Goal: Task Accomplishment & Management: Use online tool/utility

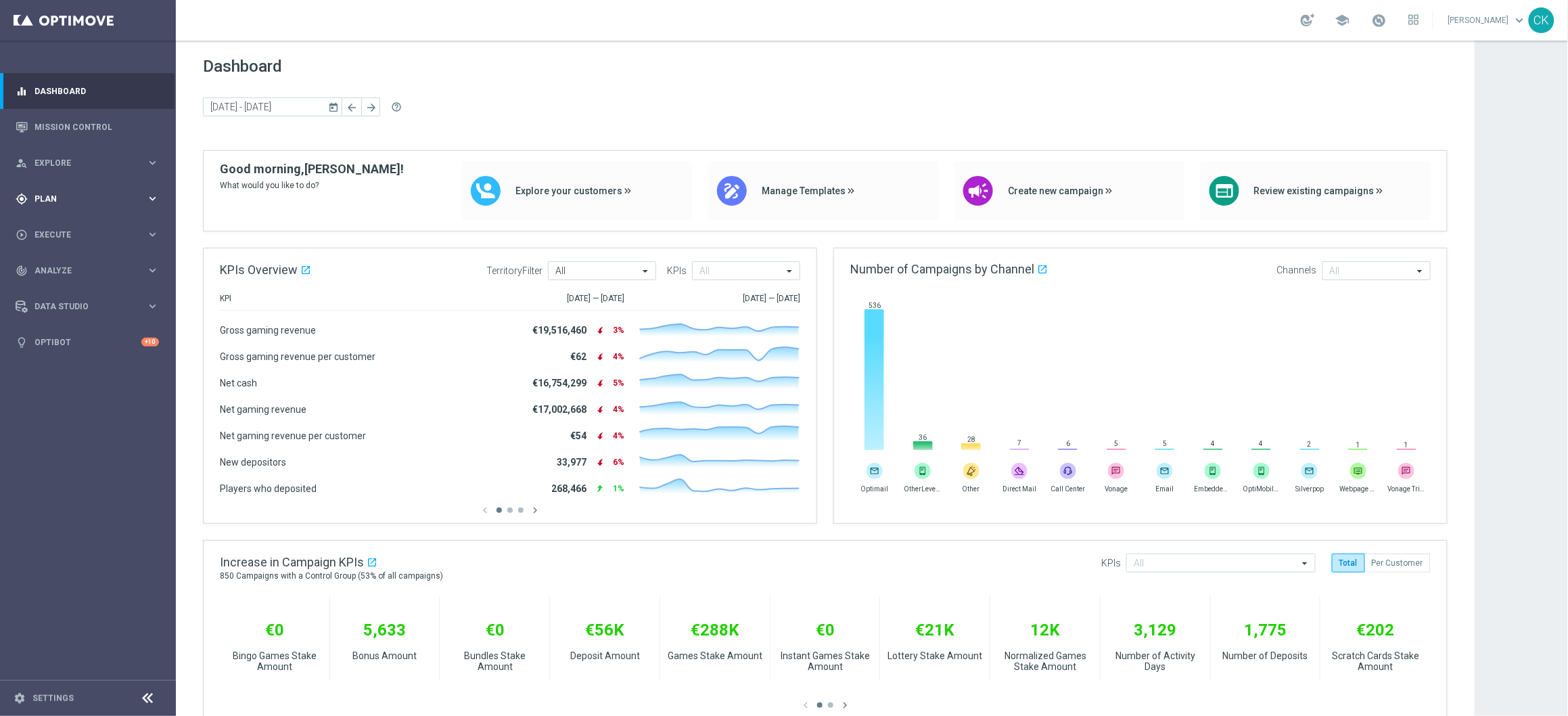
click at [31, 190] on div "gps_fixed Plan keyboard_arrow_right" at bounding box center [87, 198] width 175 height 36
click at [48, 270] on span "Templates" at bounding box center [84, 267] width 97 height 8
click at [57, 290] on link "Optimail" at bounding box center [91, 287] width 99 height 11
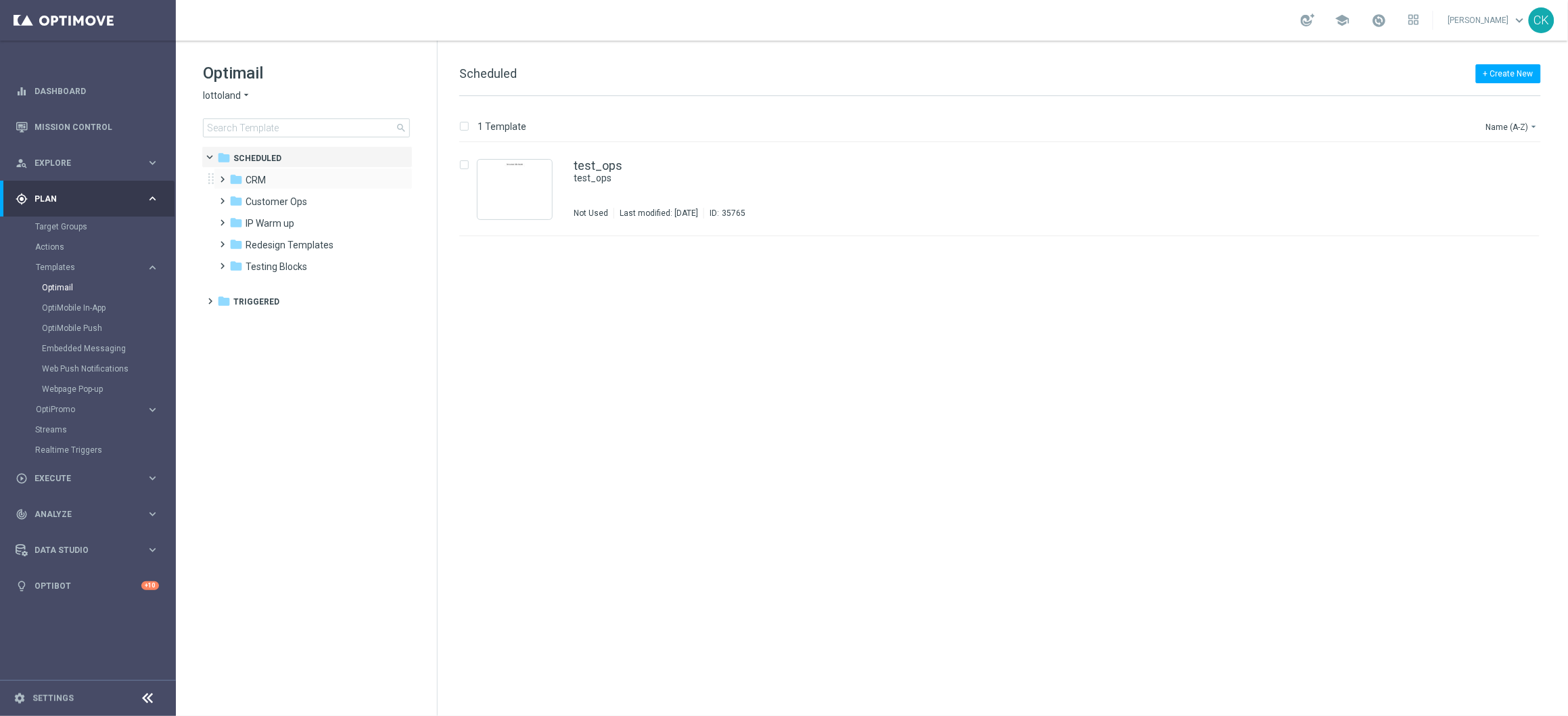
click at [219, 175] on span at bounding box center [219, 173] width 6 height 5
click at [234, 219] on span at bounding box center [233, 217] width 6 height 5
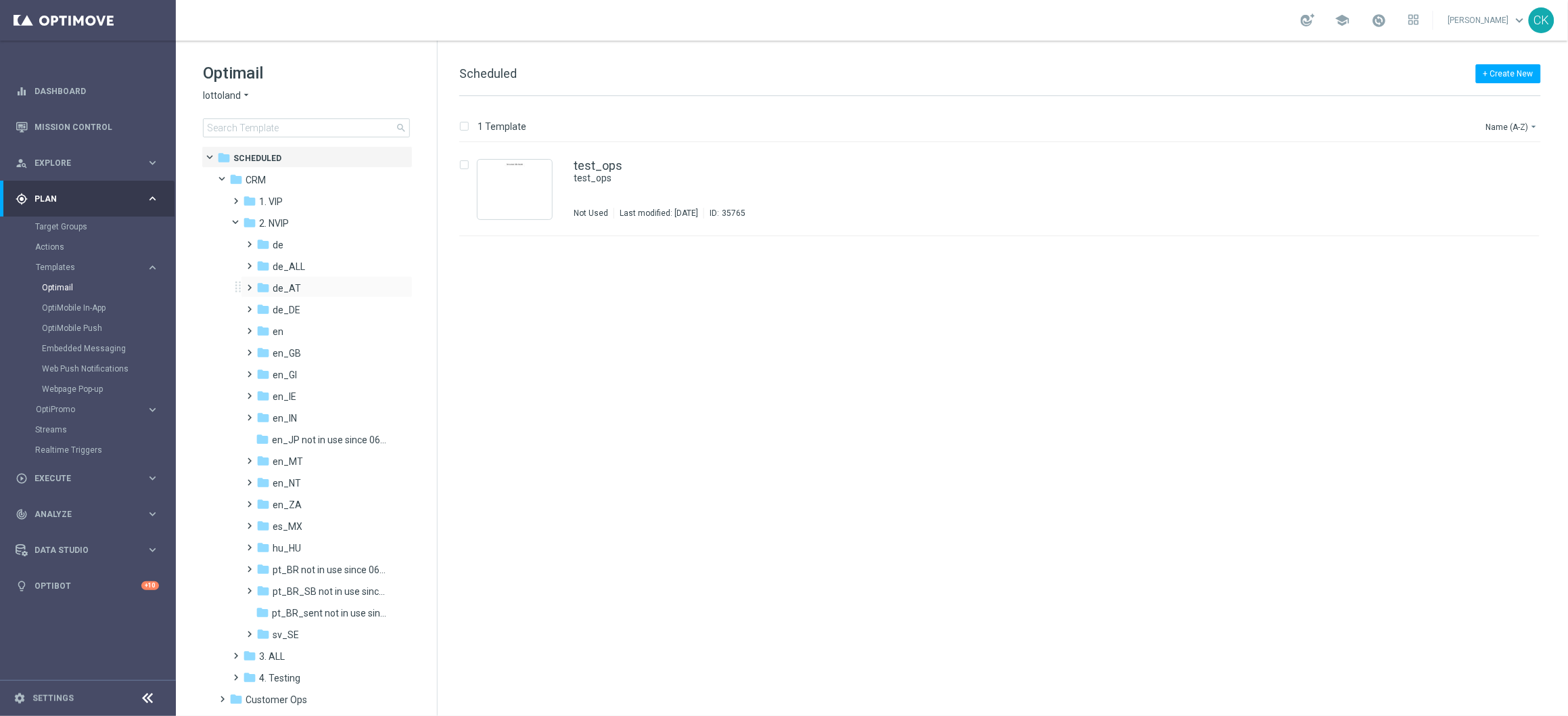
click at [247, 283] on span at bounding box center [247, 282] width 6 height 5
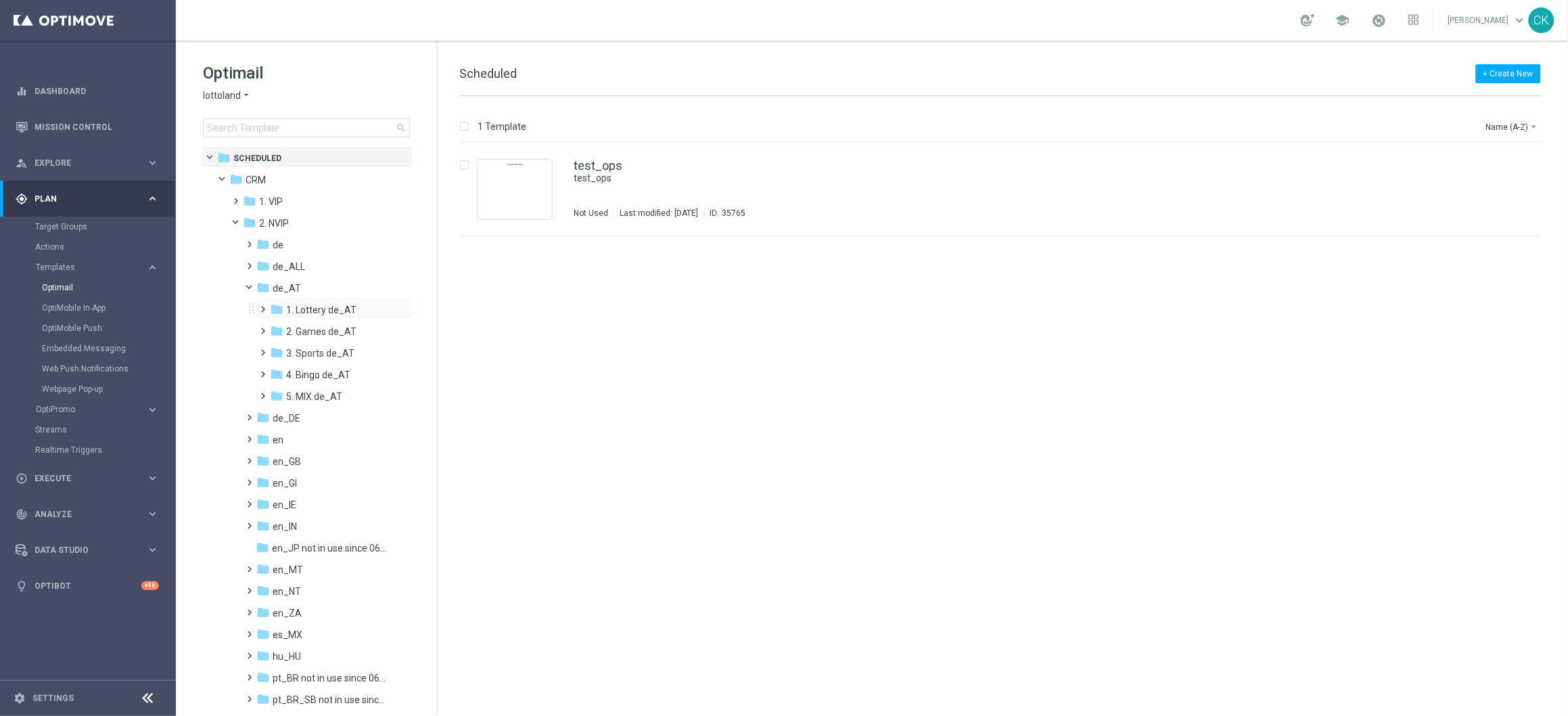
click at [264, 305] on span at bounding box center [261, 303] width 6 height 5
click at [276, 349] on span at bounding box center [274, 347] width 6 height 5
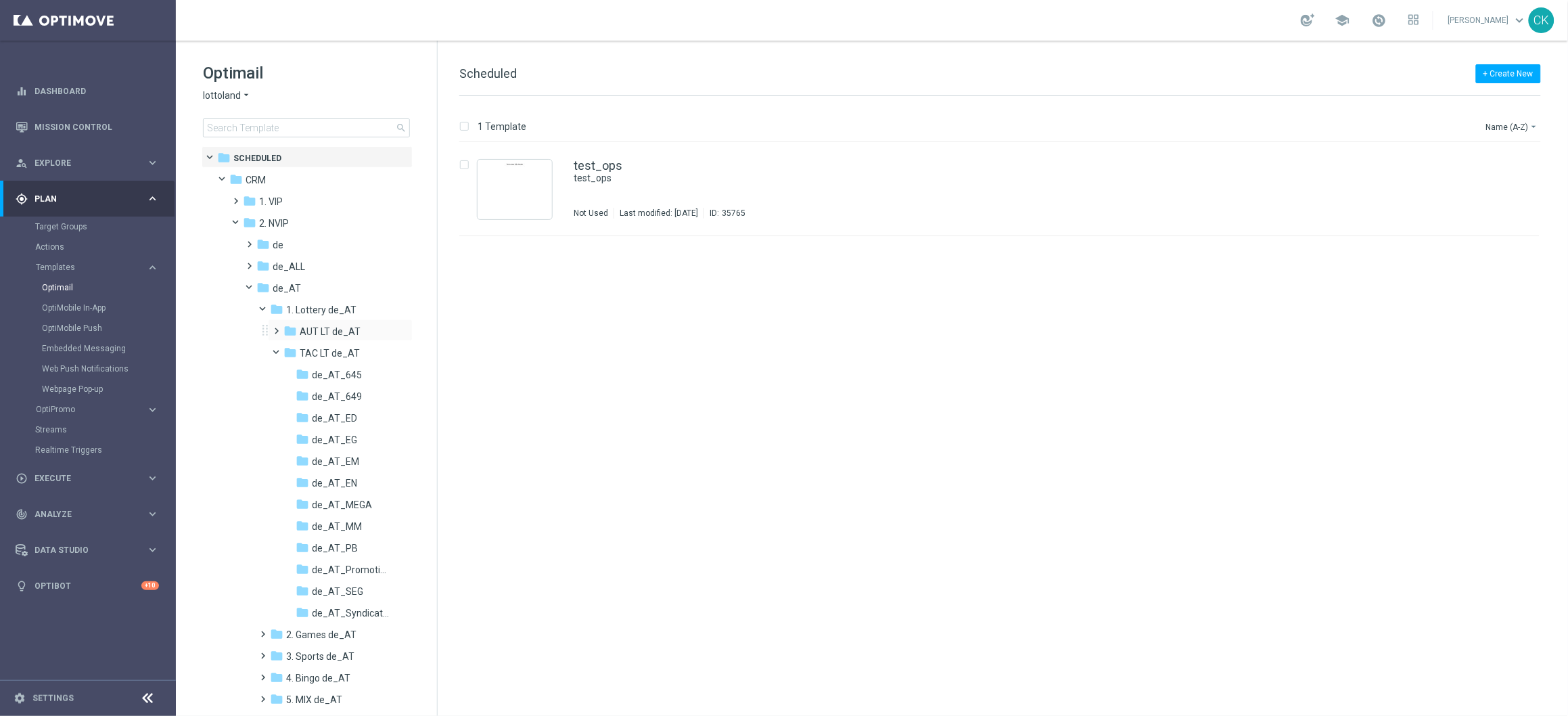
click at [274, 327] on span at bounding box center [274, 325] width 6 height 5
click at [323, 350] on span "645_SundayDraw_de_AT" at bounding box center [350, 353] width 78 height 12
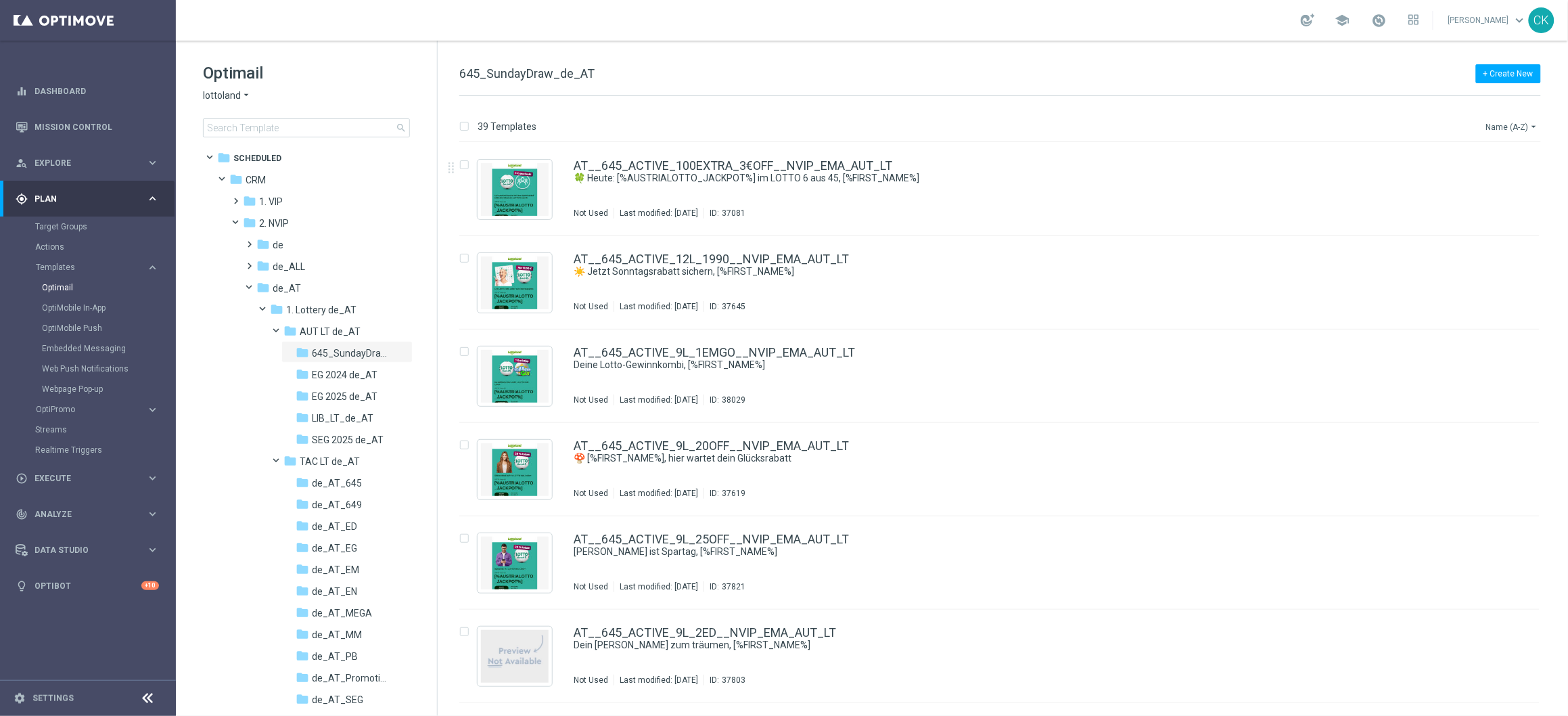
click at [1530, 129] on icon "arrow_drop_down" at bounding box center [1534, 126] width 11 height 11
click at [1498, 184] on span "Date Modified (Newest)" at bounding box center [1489, 187] width 90 height 10
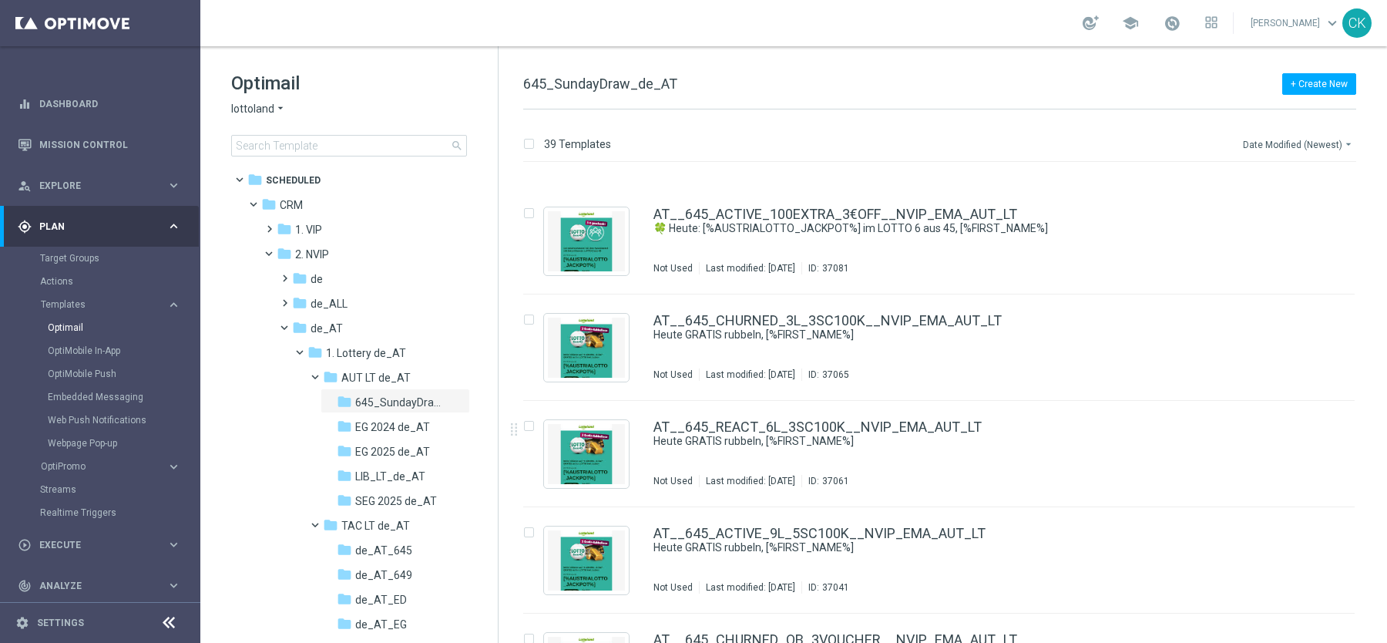
scroll to position [3490, 0]
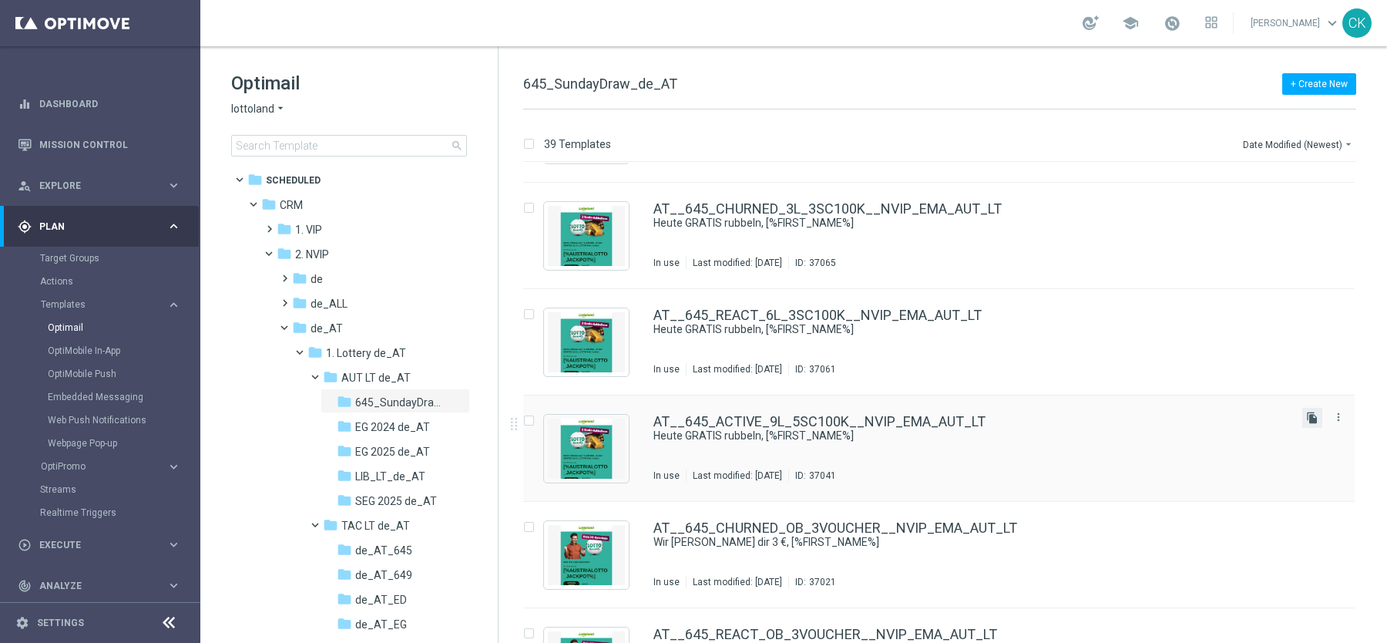
click at [1310, 412] on icon "file_copy" at bounding box center [1313, 418] width 12 height 12
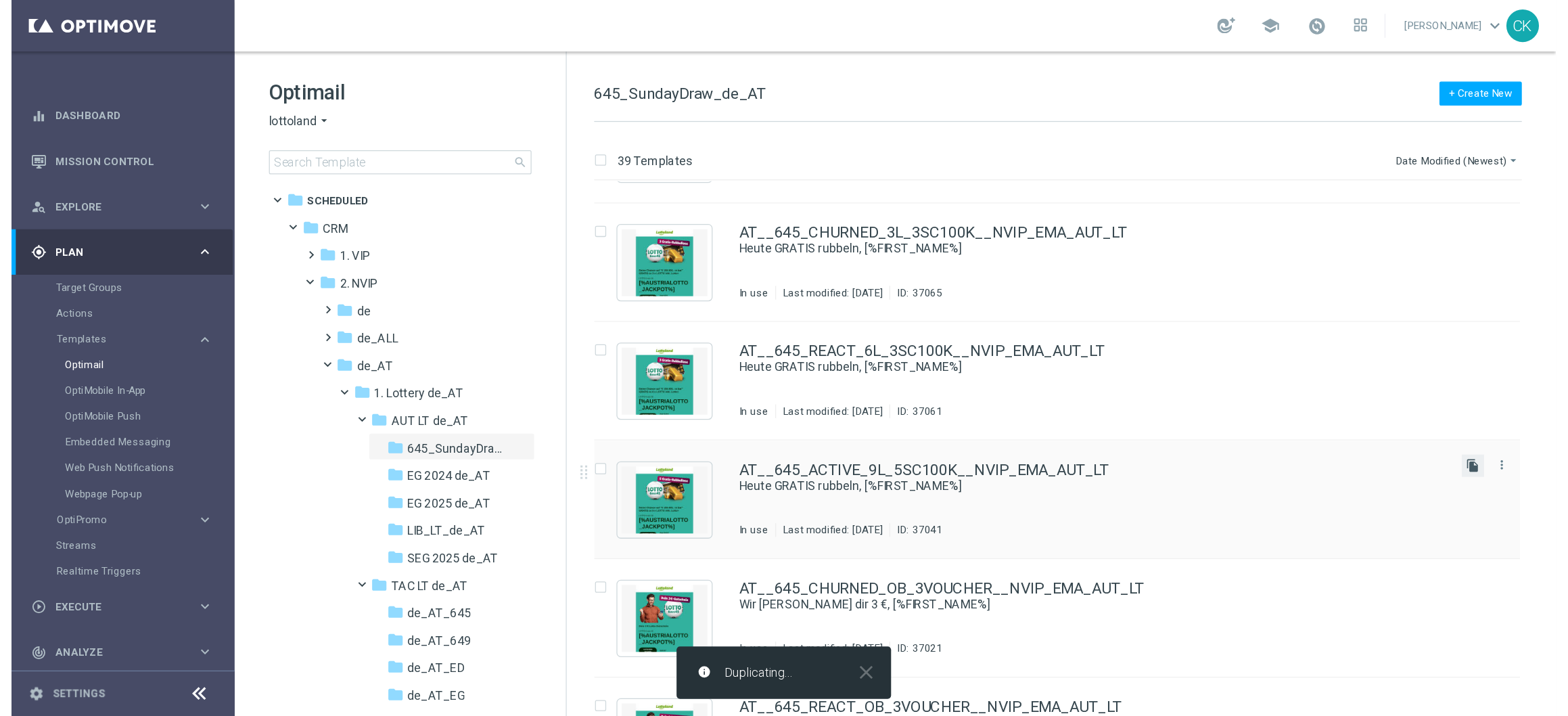
scroll to position [0, 0]
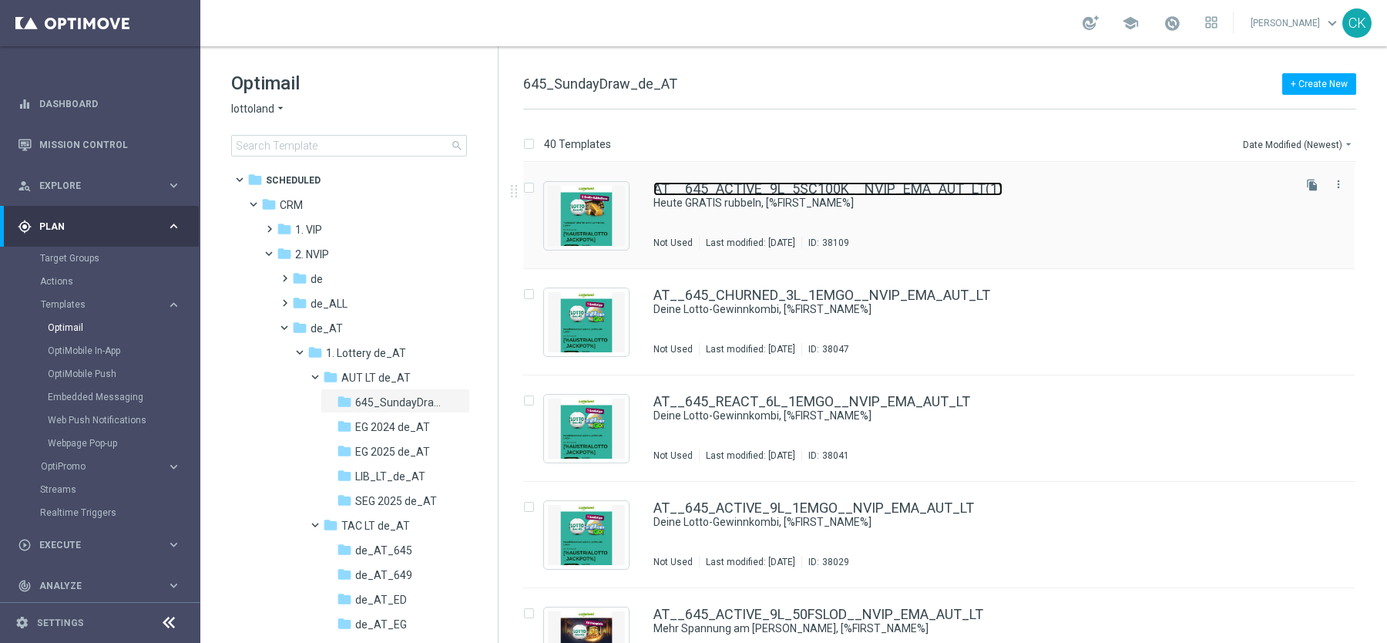
click at [758, 187] on link "AT__645_ACTIVE_9L_5SC100K__NVIP_EMA_AUT_LT(1)" at bounding box center [828, 189] width 349 height 14
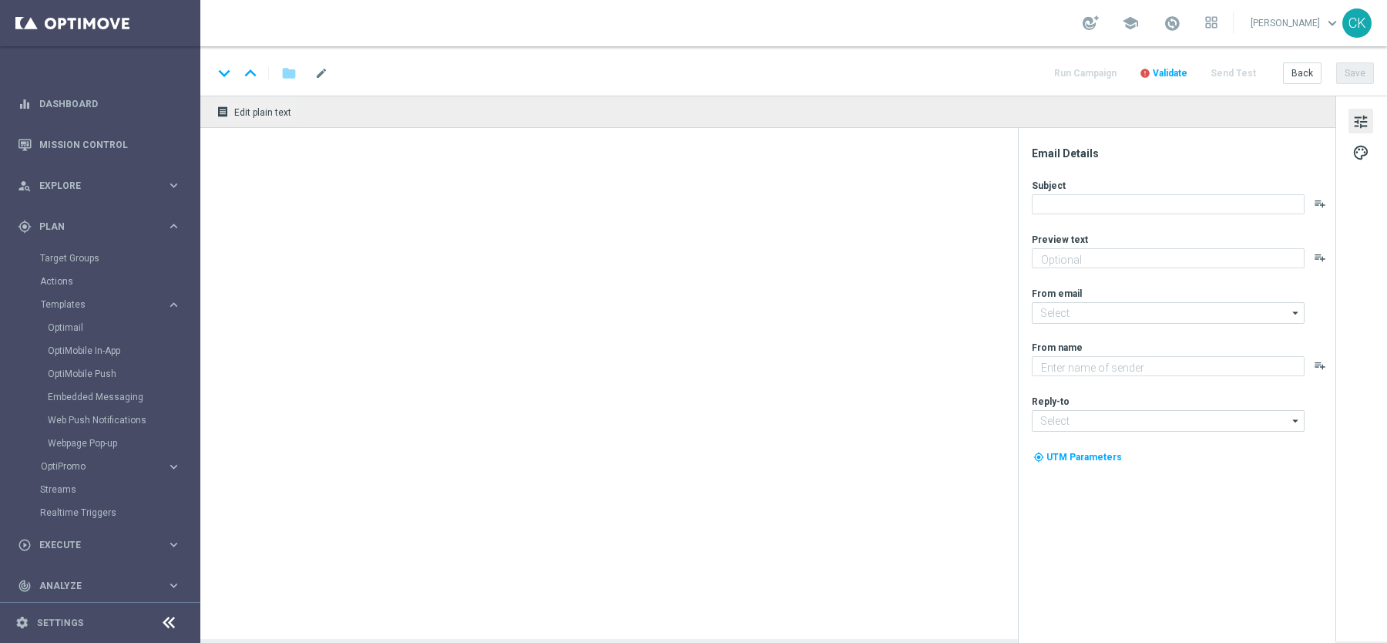
type textarea "Zu deinem LOTTO 6 aus 45."
type textarea "Lottoland"
type input "[EMAIL_ADDRESS][DOMAIN_NAME]"
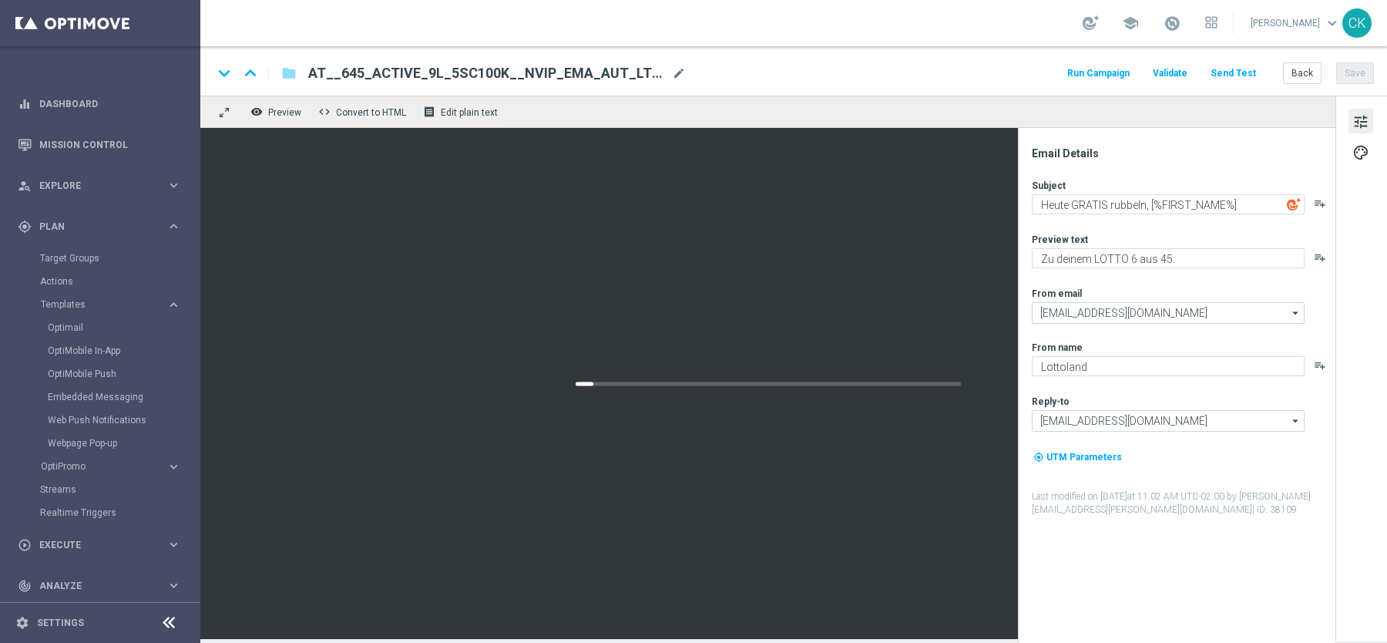
click at [574, 69] on span "AT__645_ACTIVE_9L_5SC100K__NVIP_EMA_AUT_LT(1)" at bounding box center [487, 73] width 358 height 18
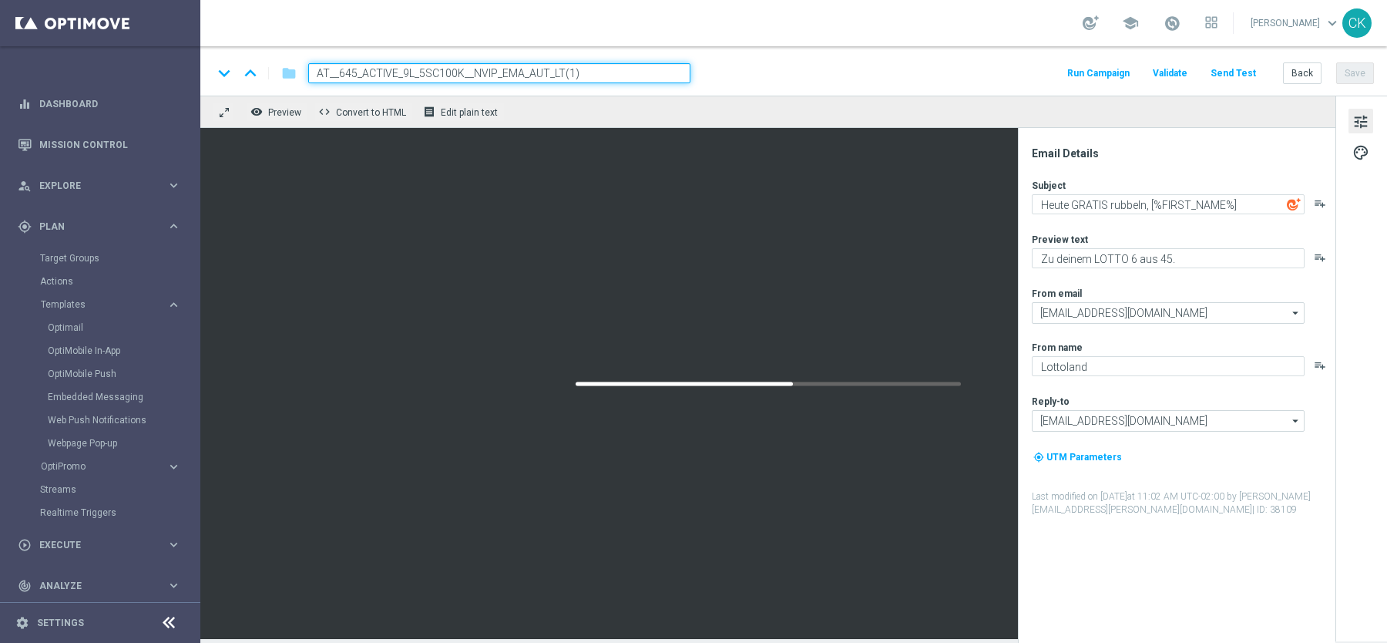
click at [574, 69] on input "AT__645_ACTIVE_9L_5SC100K__NVIP_EMA_AUT_LT(1)" at bounding box center [499, 73] width 382 height 20
paste input "3SCLL__NVIP_EMA_AUT_LT"
type input "AT__645_ACTIVE_9L_3SCLL__NVIP_EMA_AUT_LT"
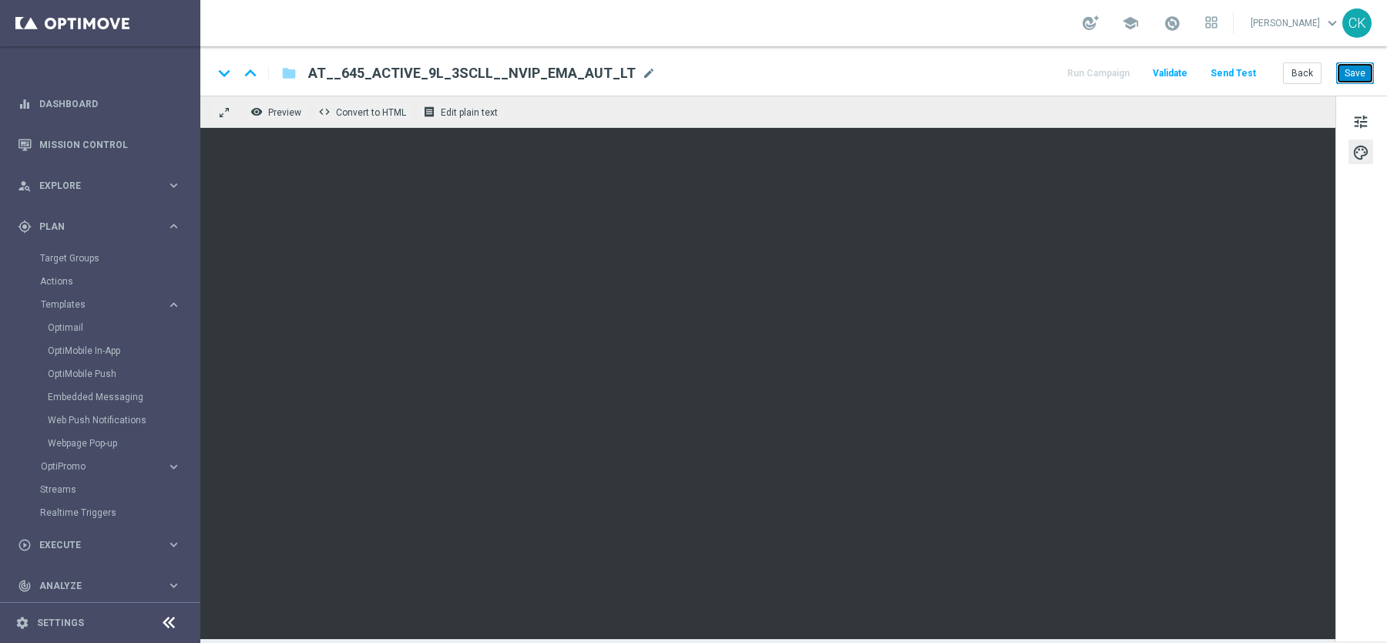
click at [1355, 72] on button "Save" at bounding box center [1356, 73] width 38 height 22
click at [1351, 116] on button "tune" at bounding box center [1361, 121] width 25 height 25
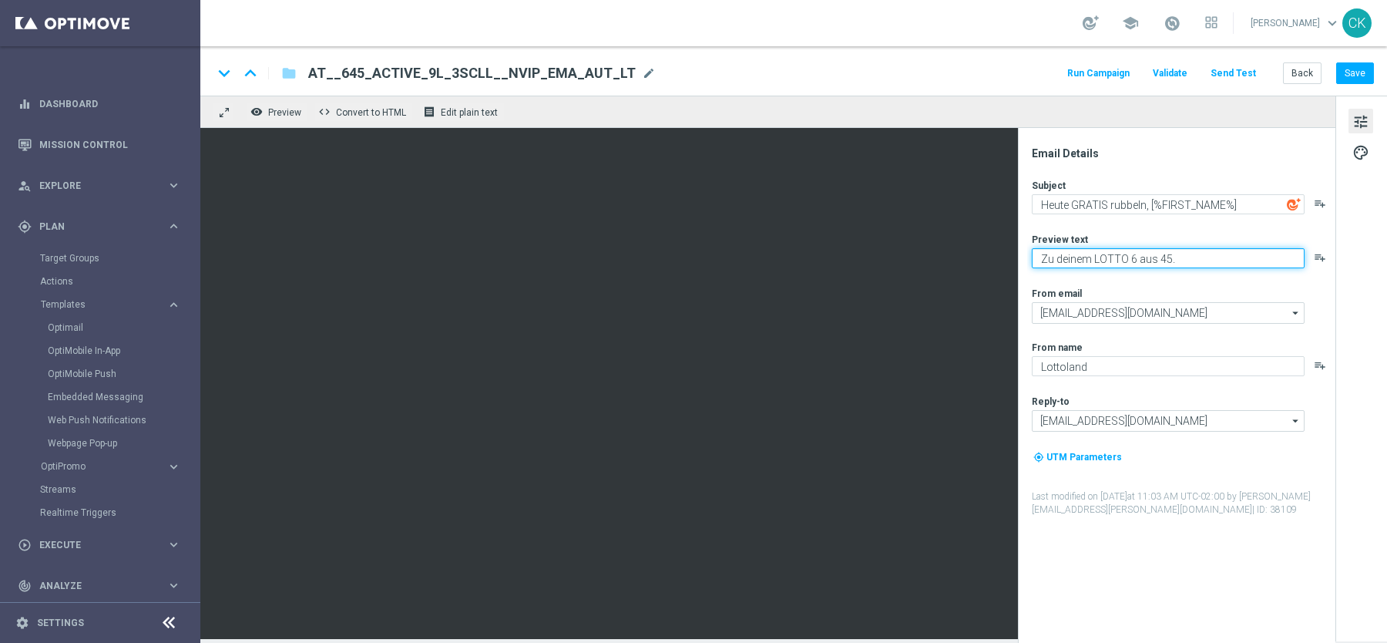
click at [1044, 255] on textarea "Zu deinem LOTTO 6 aus 45." at bounding box center [1168, 258] width 273 height 20
type textarea "GRATIS Rubbellose zu deinem LOTTO 6 aus 45."
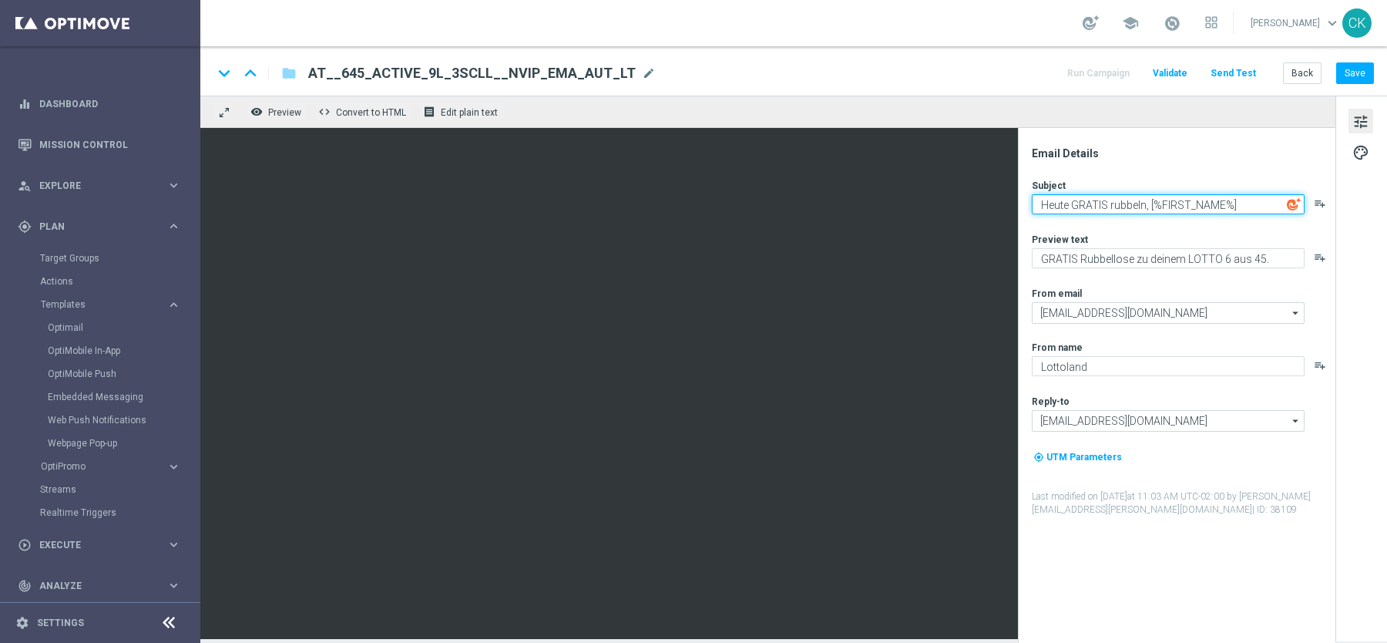
drag, startPoint x: 1144, startPoint y: 205, endPoint x: 1031, endPoint y: 198, distance: 113.5
click at [1031, 198] on div "Email Details Subject Heute GRATIS rubbeln, [%FIRST_NAME%] playlist_add Preview…" at bounding box center [1181, 394] width 307 height 496
click at [1249, 199] on textarea "Das lässt sich sehen, [%FIRST_NAME%]" at bounding box center [1168, 204] width 273 height 20
click at [1037, 201] on textarea "Das lässt sich sehen, [%FIRST_NAME%]" at bounding box center [1168, 204] width 273 height 20
paste textarea "👀"
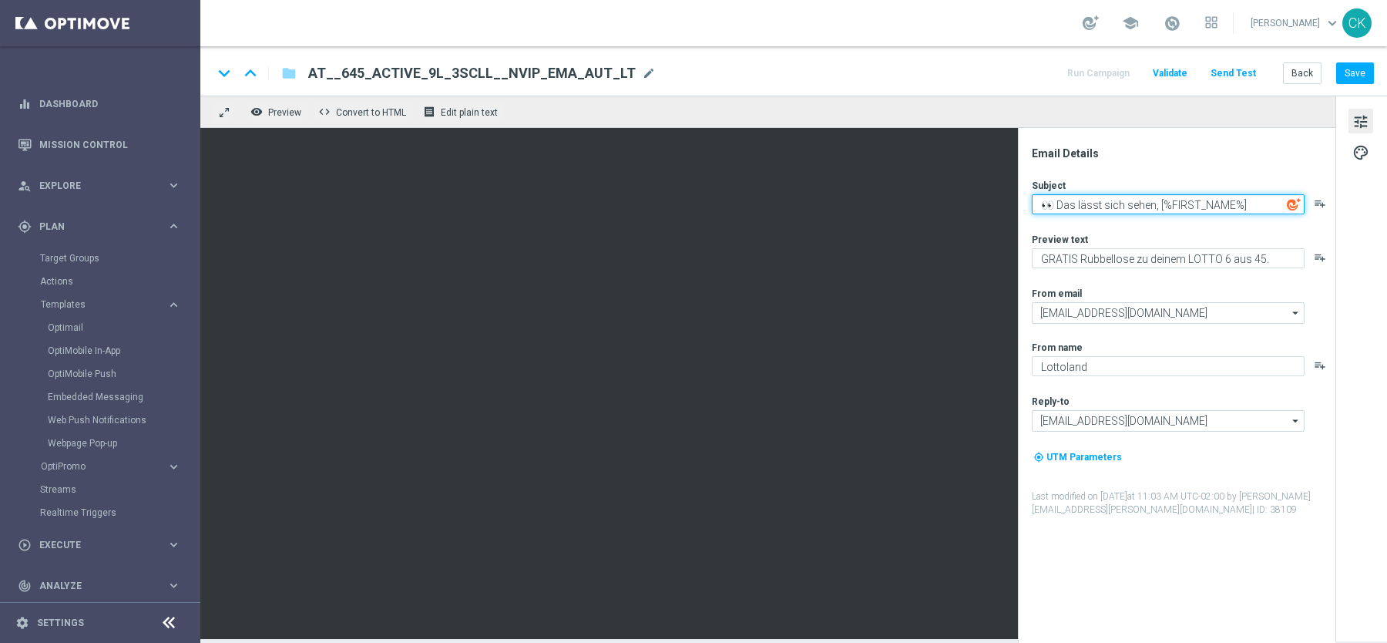
click at [1168, 202] on textarea "👀 Das lässt sich sehen, [%FIRST_NAME%]" at bounding box center [1168, 204] width 273 height 20
type textarea "👀 Das lässt sich sehen, [%FIRST_NAME%]"
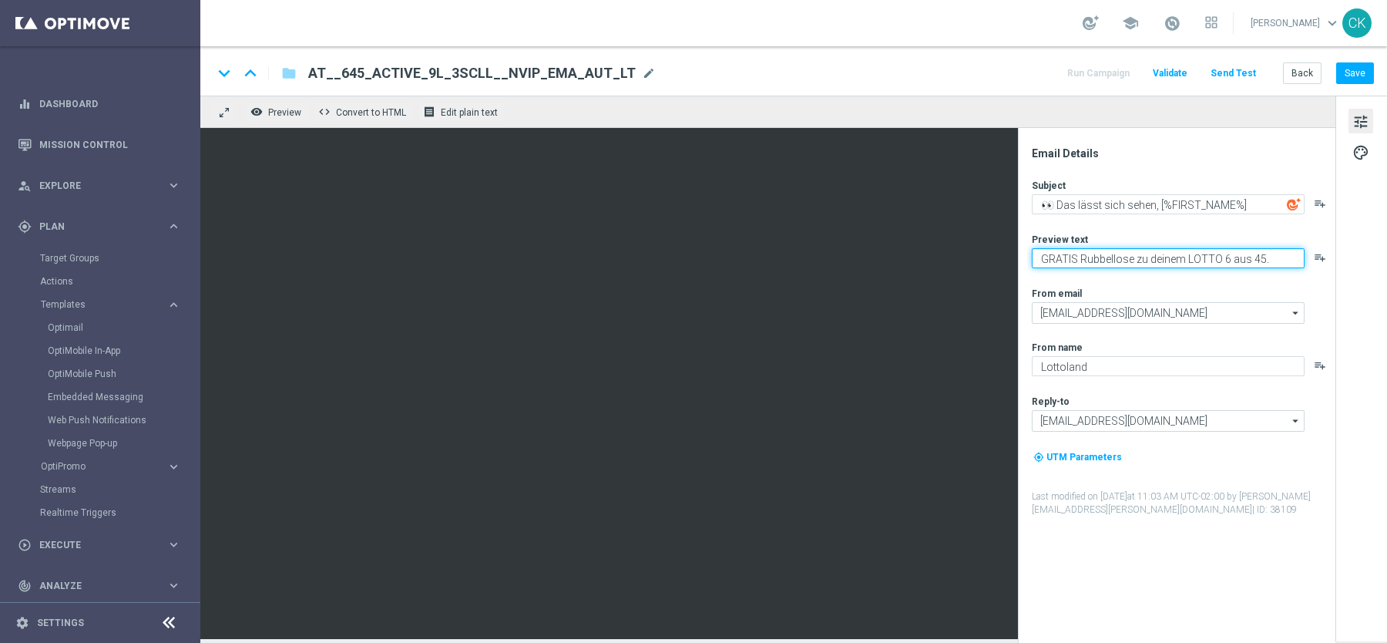
click at [1108, 257] on textarea "GRATIS Rubbellose zu deinem LOTTO 6 aus 45." at bounding box center [1168, 258] width 273 height 20
click at [1137, 267] on textarea "GRATIS Rubbellose zu deinem LOTTO 6 aus 45." at bounding box center [1168, 258] width 273 height 20
click at [1174, 258] on textarea "GRATIS Rubbellose zu deinem LOTTO 6 aus 45." at bounding box center [1168, 258] width 273 height 20
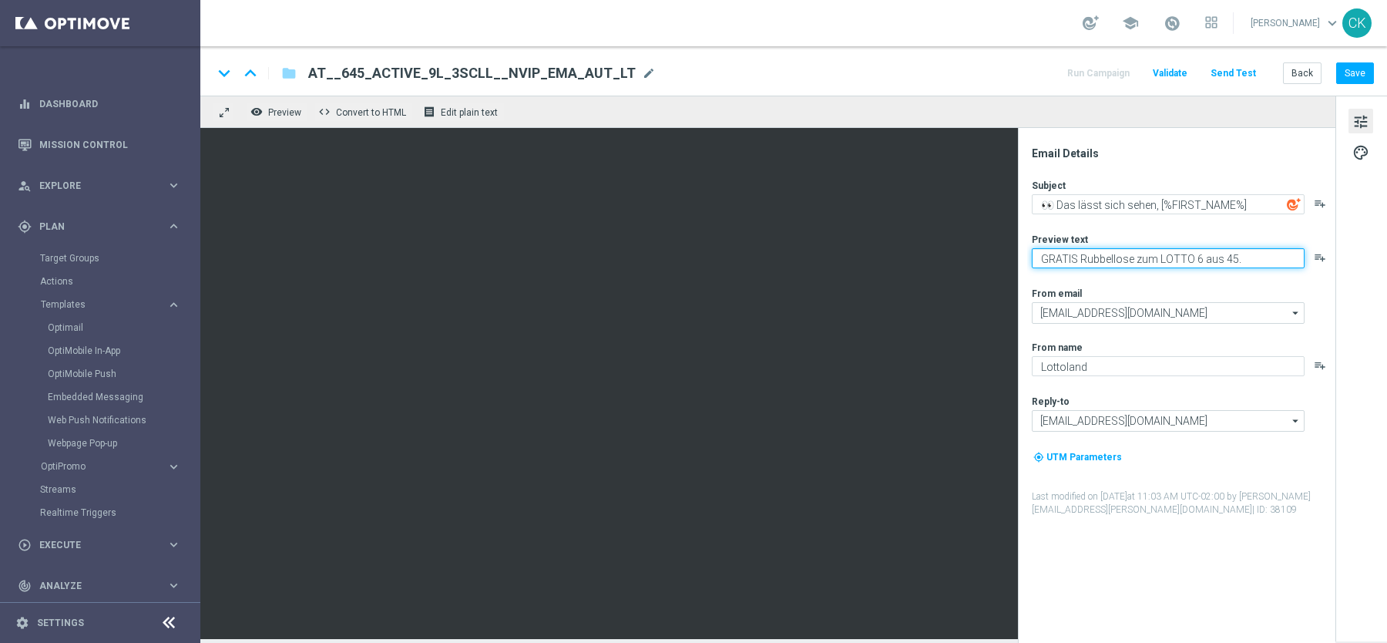
click at [1203, 259] on textarea "GRATIS Rubbellose zum LOTTO 6 aus 45." at bounding box center [1168, 258] width 273 height 20
type textarea "GRATIS Rubbellose zum LOTTO 6 aus 45."
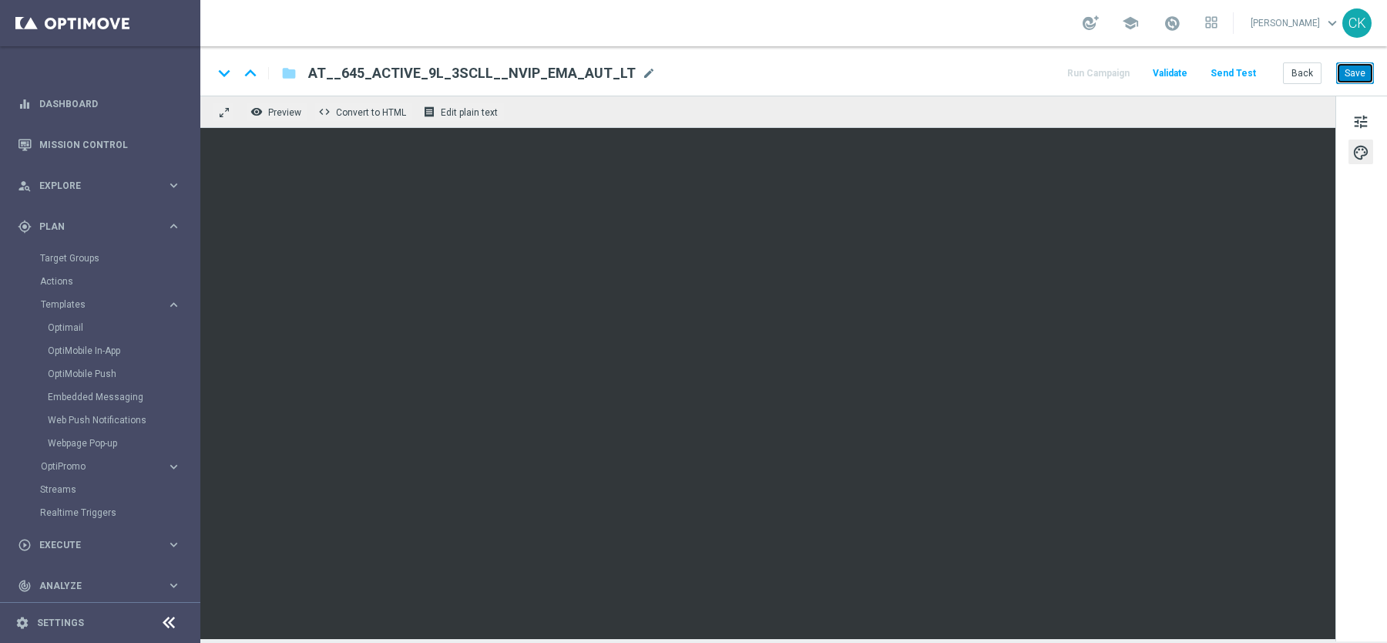
click at [1355, 76] on button "Save" at bounding box center [1356, 73] width 38 height 22
click at [1236, 73] on button "Send Test" at bounding box center [1234, 73] width 50 height 21
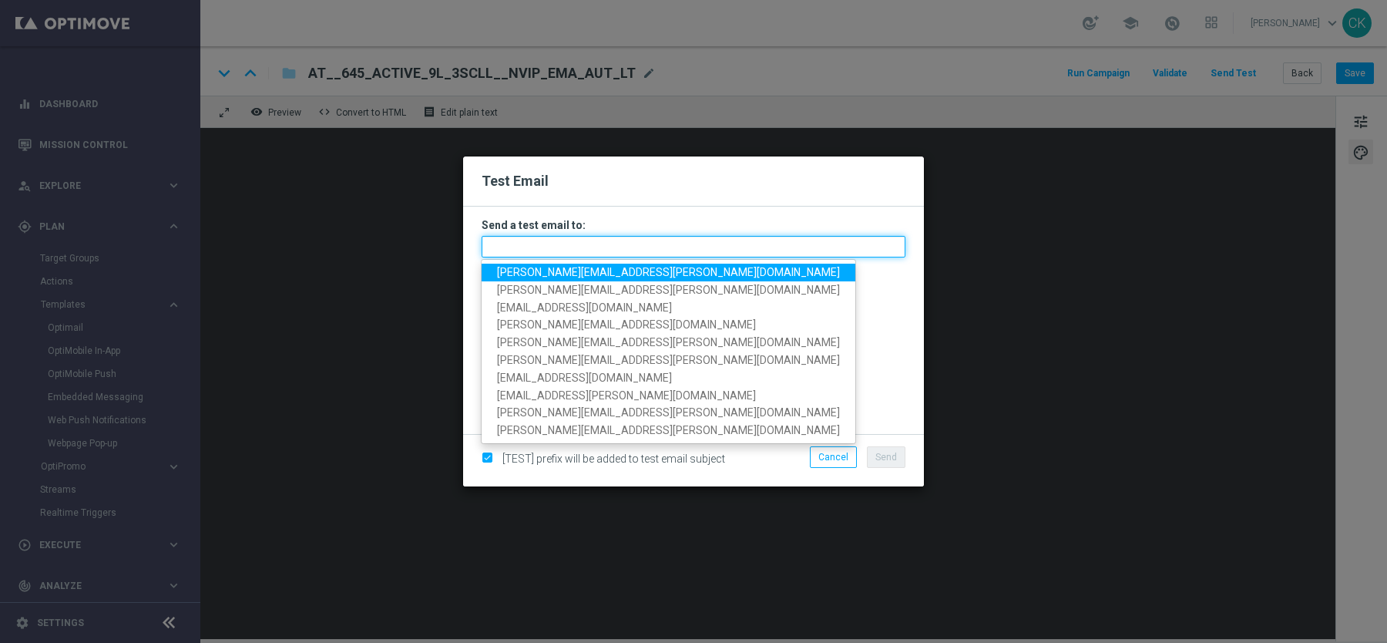
click at [671, 248] on input "text" at bounding box center [694, 247] width 424 height 22
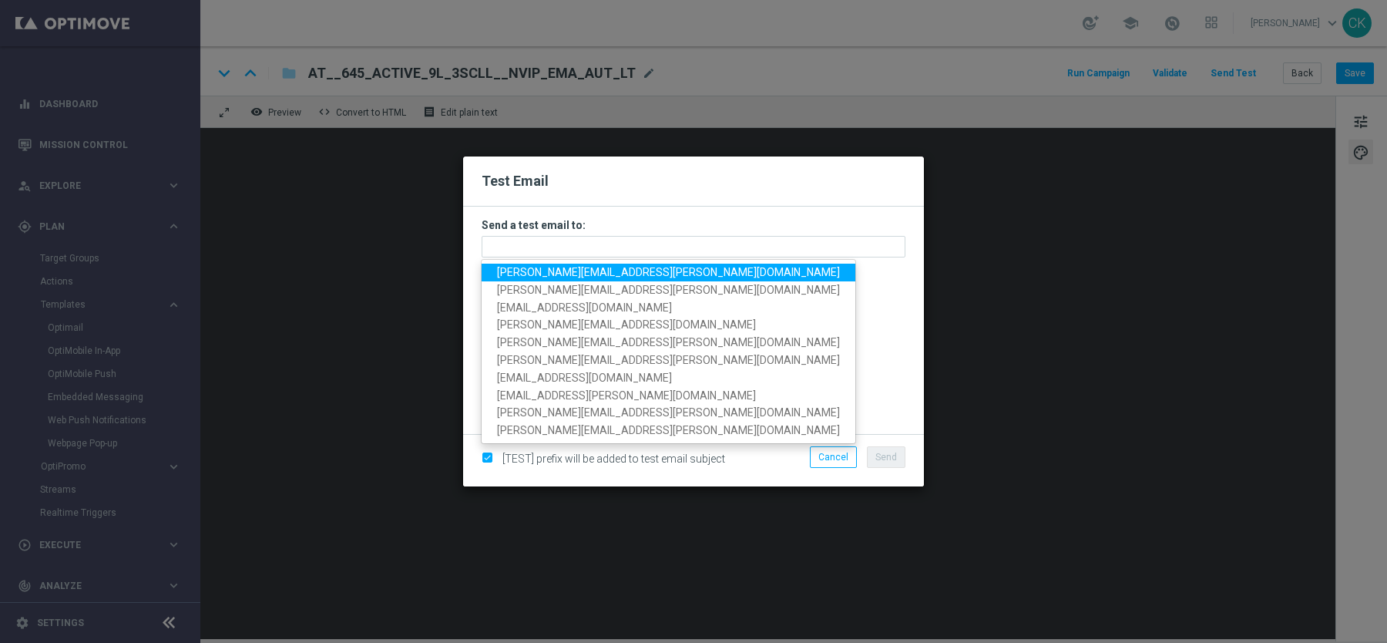
click at [620, 269] on span "[PERSON_NAME][EMAIL_ADDRESS][PERSON_NAME][DOMAIN_NAME]" at bounding box center [668, 272] width 343 height 12
type input "[PERSON_NAME][EMAIL_ADDRESS][PERSON_NAME][DOMAIN_NAME]"
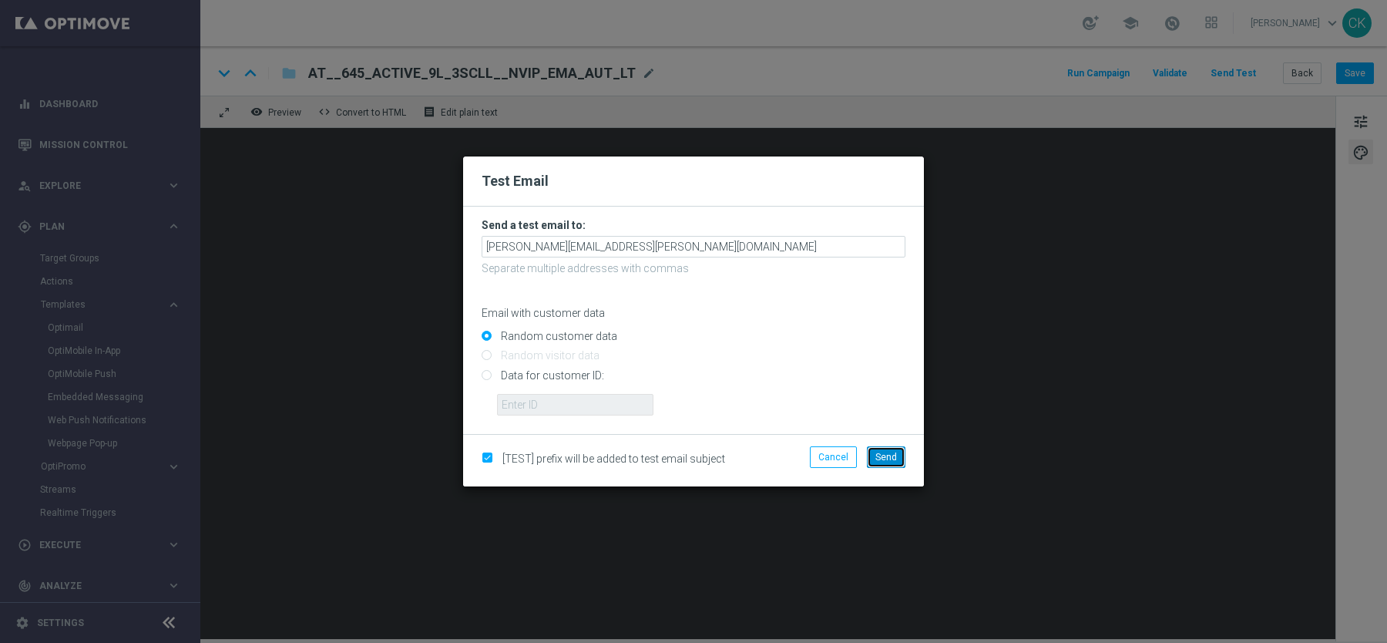
click at [887, 458] on span "Send" at bounding box center [887, 457] width 22 height 11
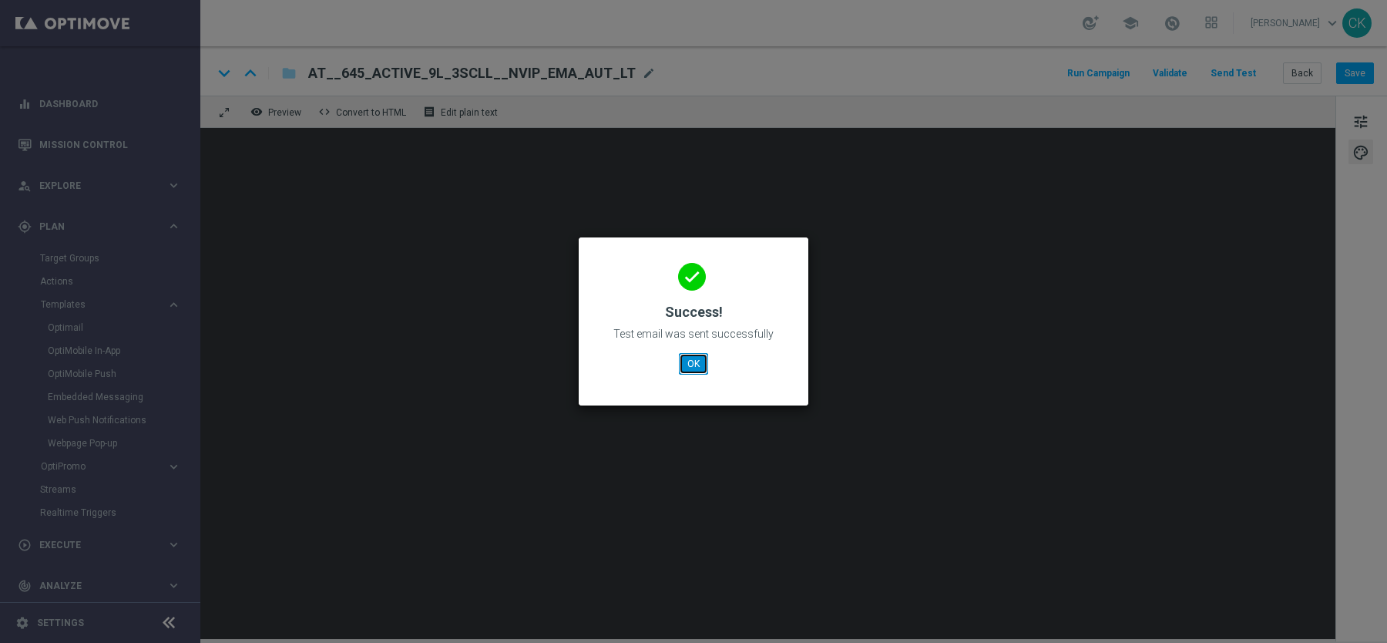
click at [695, 367] on button "OK" at bounding box center [693, 364] width 29 height 22
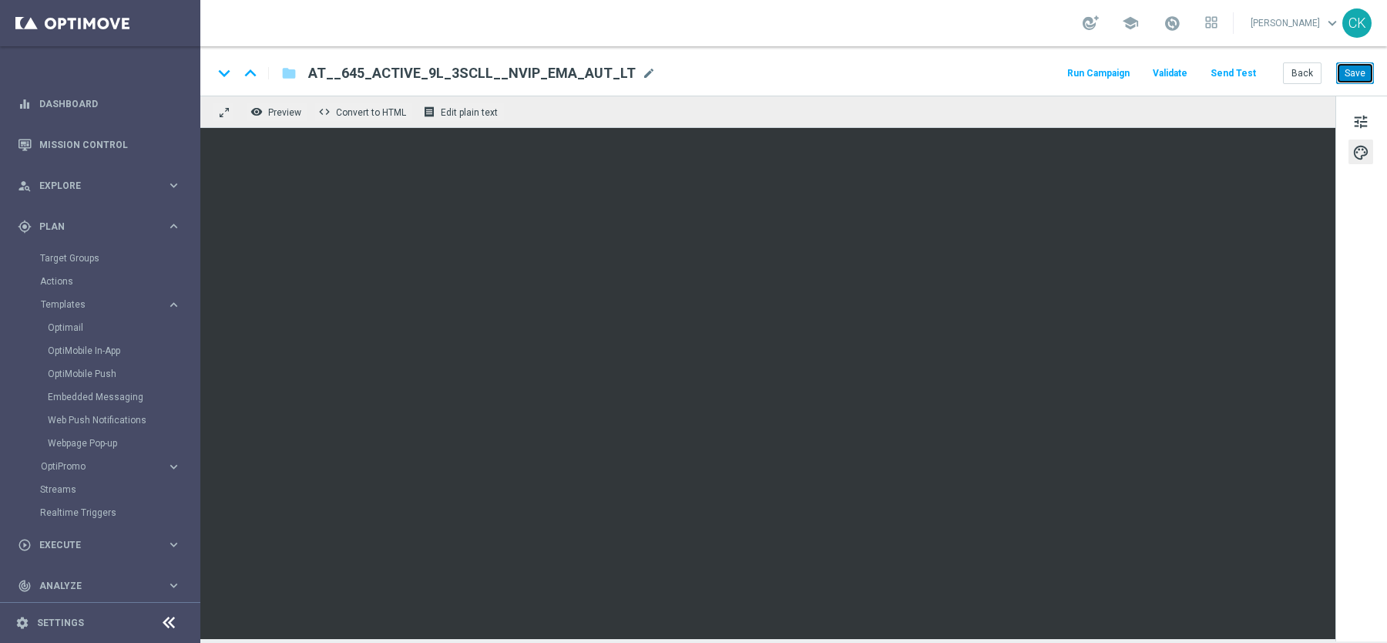
click at [1359, 66] on button "Save" at bounding box center [1356, 73] width 38 height 22
click at [1358, 77] on button "Save" at bounding box center [1356, 73] width 38 height 22
click at [1305, 74] on button "Back" at bounding box center [1302, 73] width 39 height 22
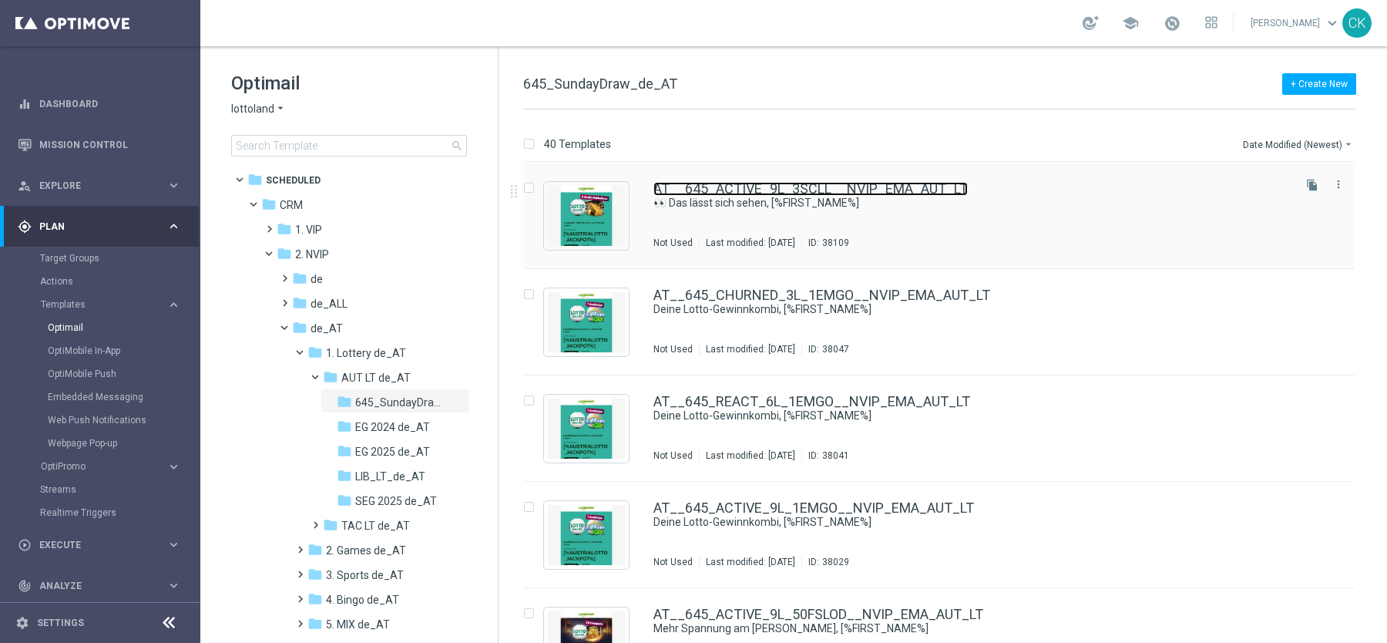
click at [731, 188] on link "AT__645_ACTIVE_9L_3SCLL__NVIP_EMA_AUT_LT" at bounding box center [811, 189] width 314 height 14
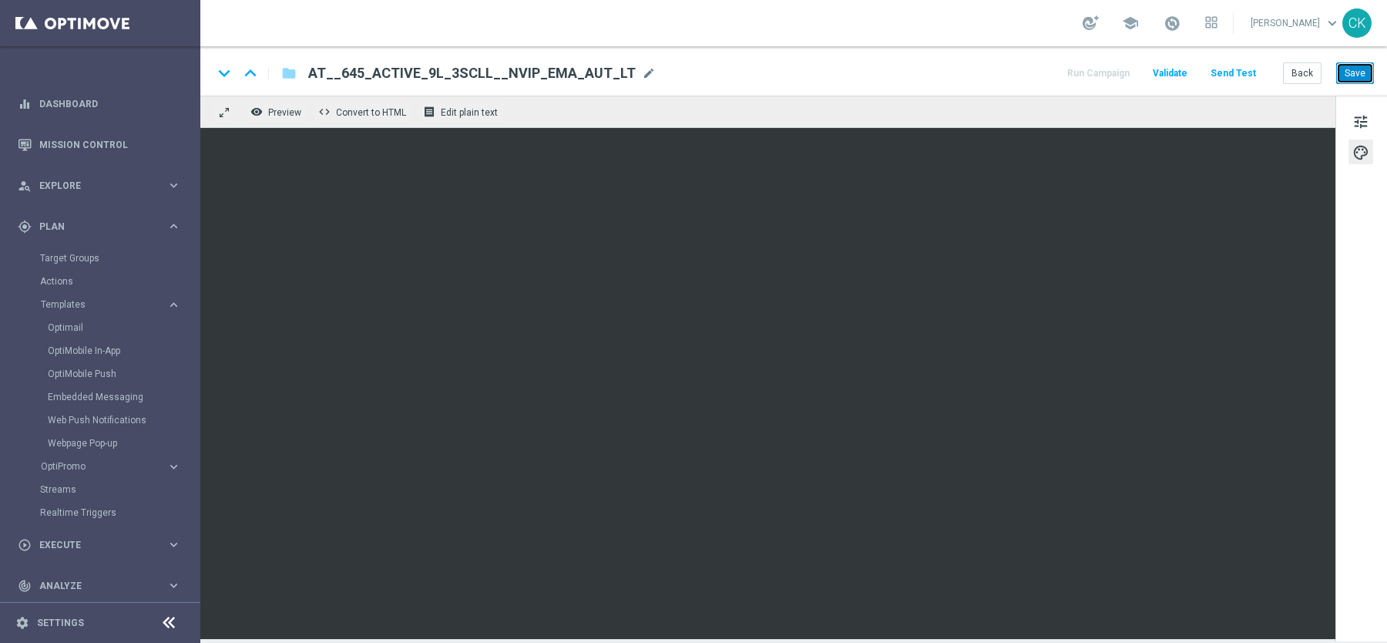
click at [1352, 76] on button "Save" at bounding box center [1356, 73] width 38 height 22
click at [1236, 76] on button "Send Test" at bounding box center [1234, 73] width 50 height 21
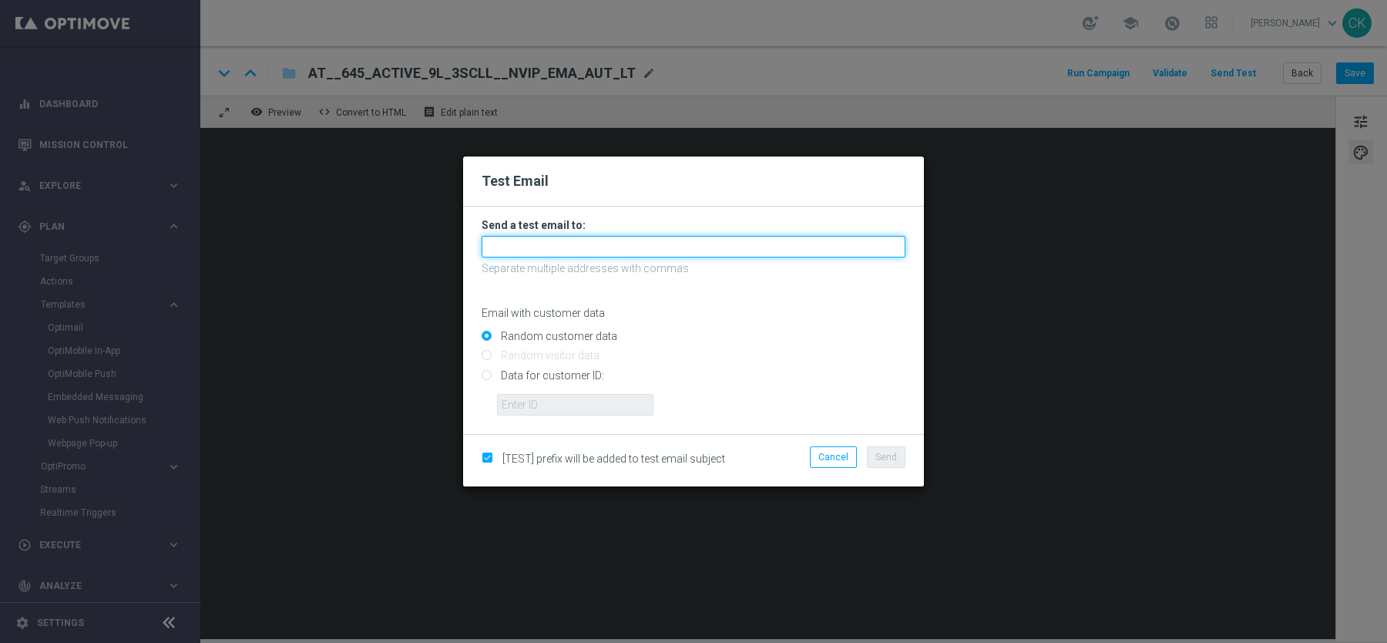
click at [743, 243] on input "text" at bounding box center [694, 247] width 424 height 22
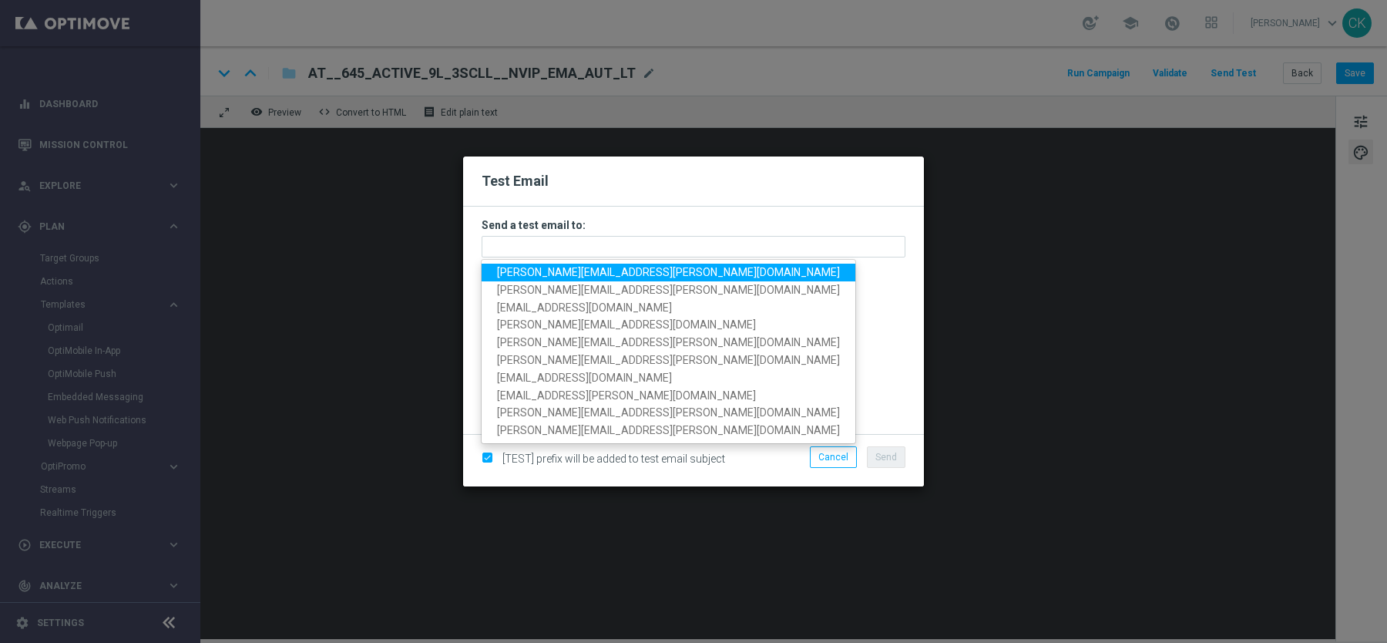
click at [624, 270] on span "[PERSON_NAME][EMAIL_ADDRESS][PERSON_NAME][DOMAIN_NAME]" at bounding box center [668, 272] width 343 height 12
type input "[PERSON_NAME][EMAIL_ADDRESS][PERSON_NAME][DOMAIN_NAME]"
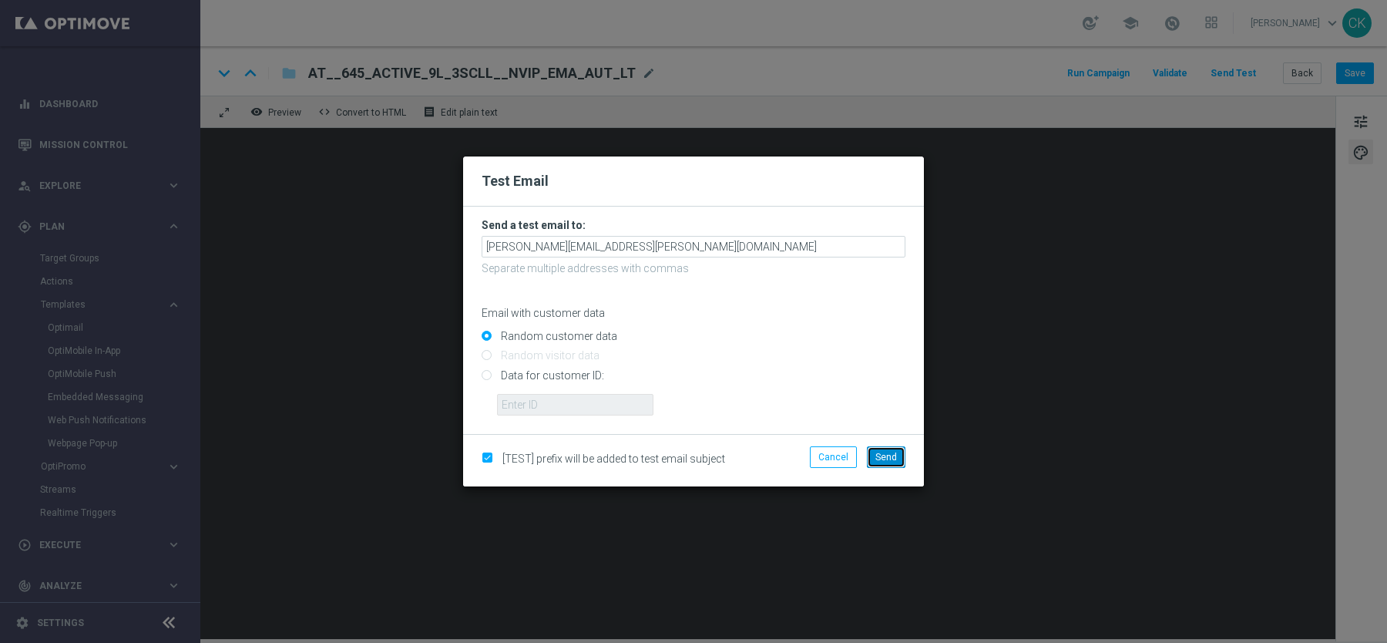
click at [885, 450] on button "Send" at bounding box center [886, 457] width 39 height 22
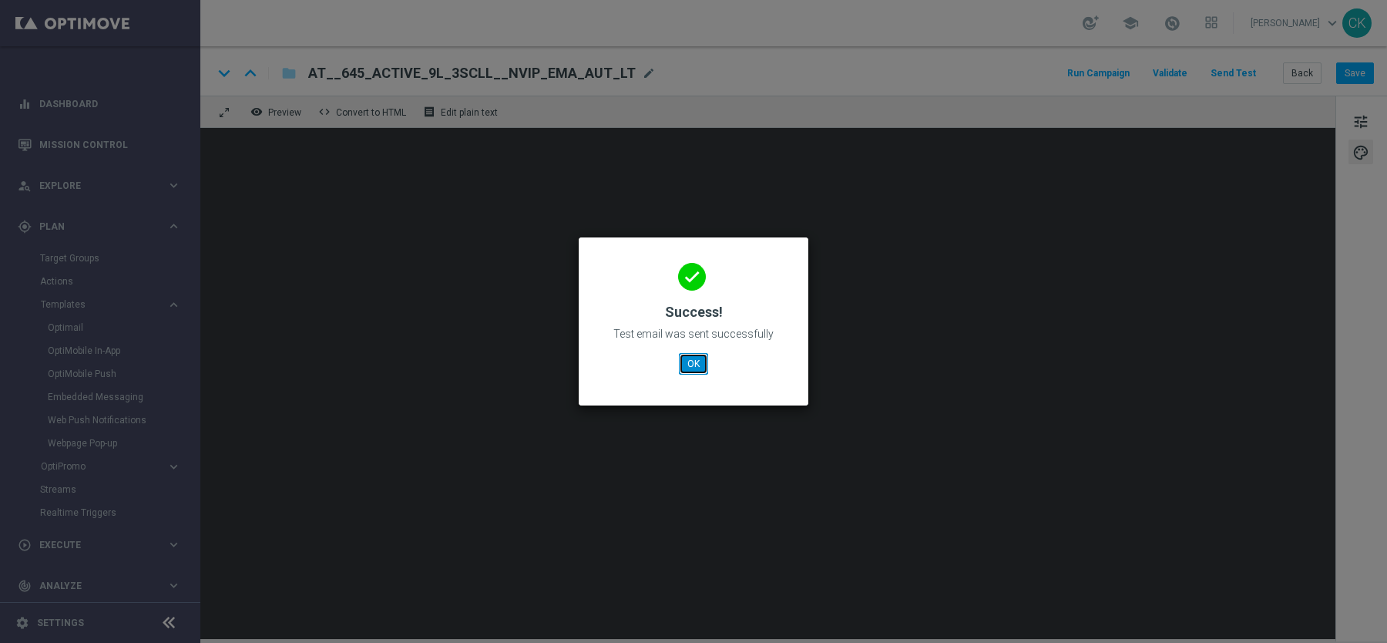
click at [693, 364] on button "OK" at bounding box center [693, 364] width 29 height 22
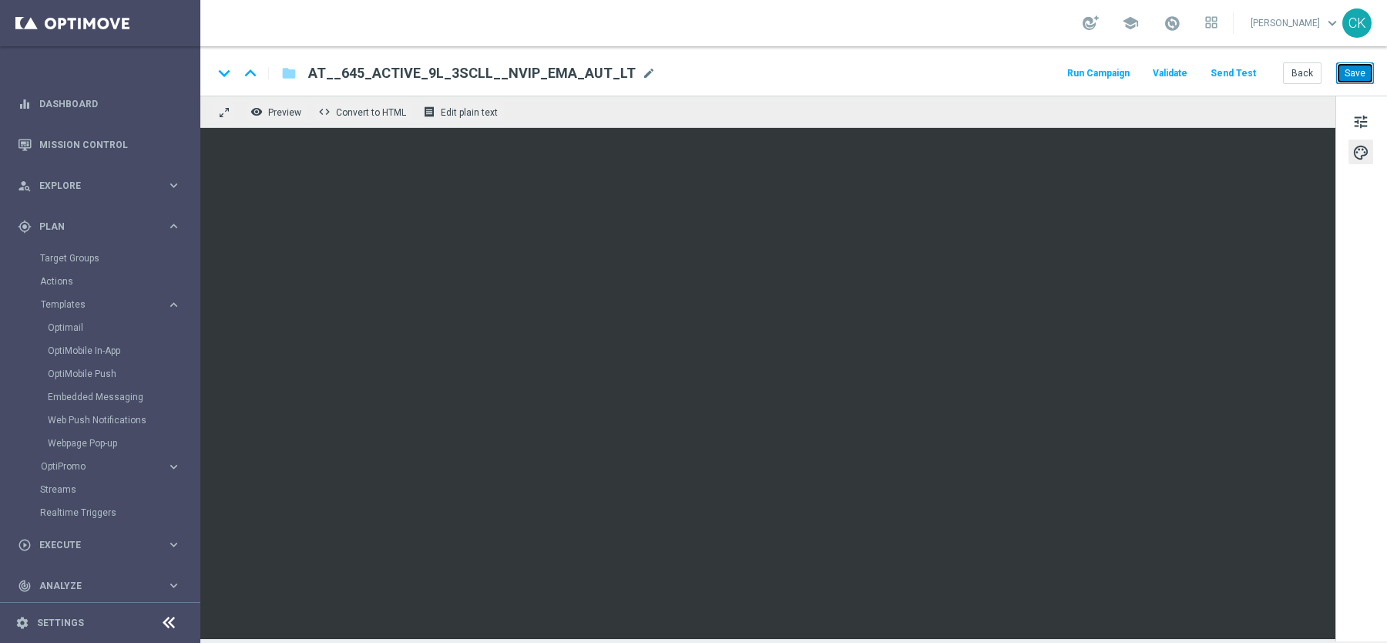
click at [1357, 72] on button "Save" at bounding box center [1356, 73] width 38 height 22
click at [1304, 75] on button "Back" at bounding box center [1302, 73] width 39 height 22
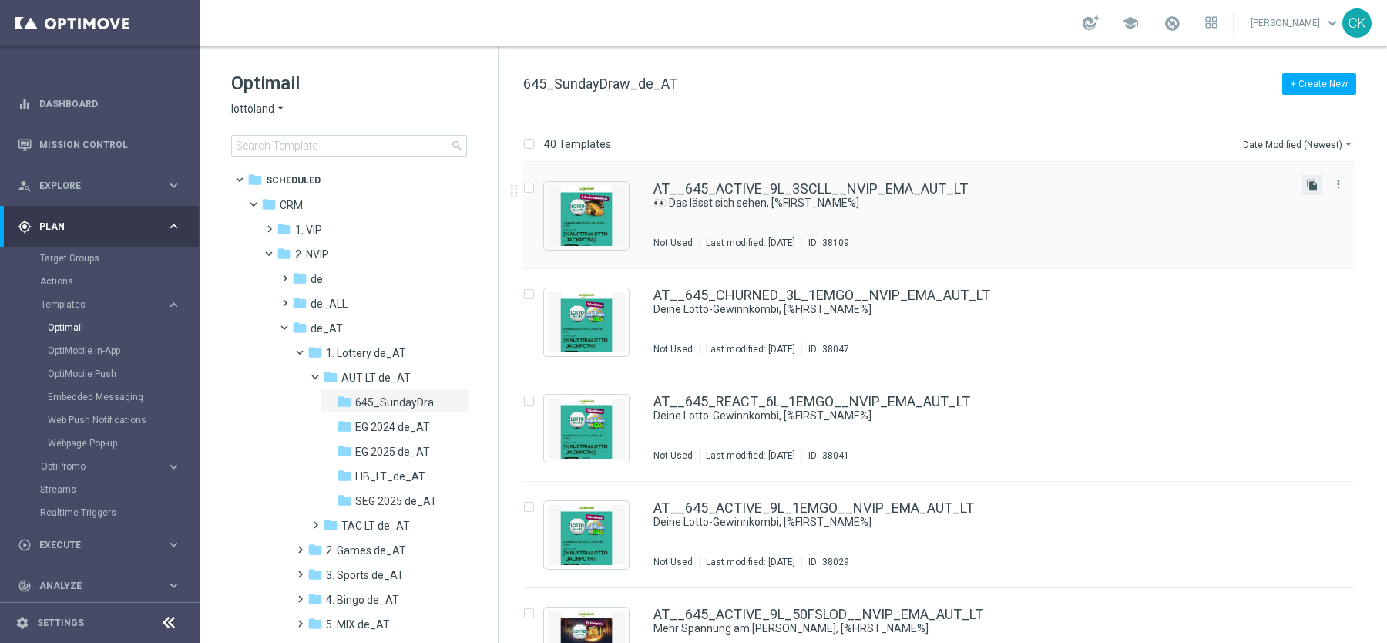
click at [1310, 187] on icon "file_copy" at bounding box center [1313, 185] width 12 height 12
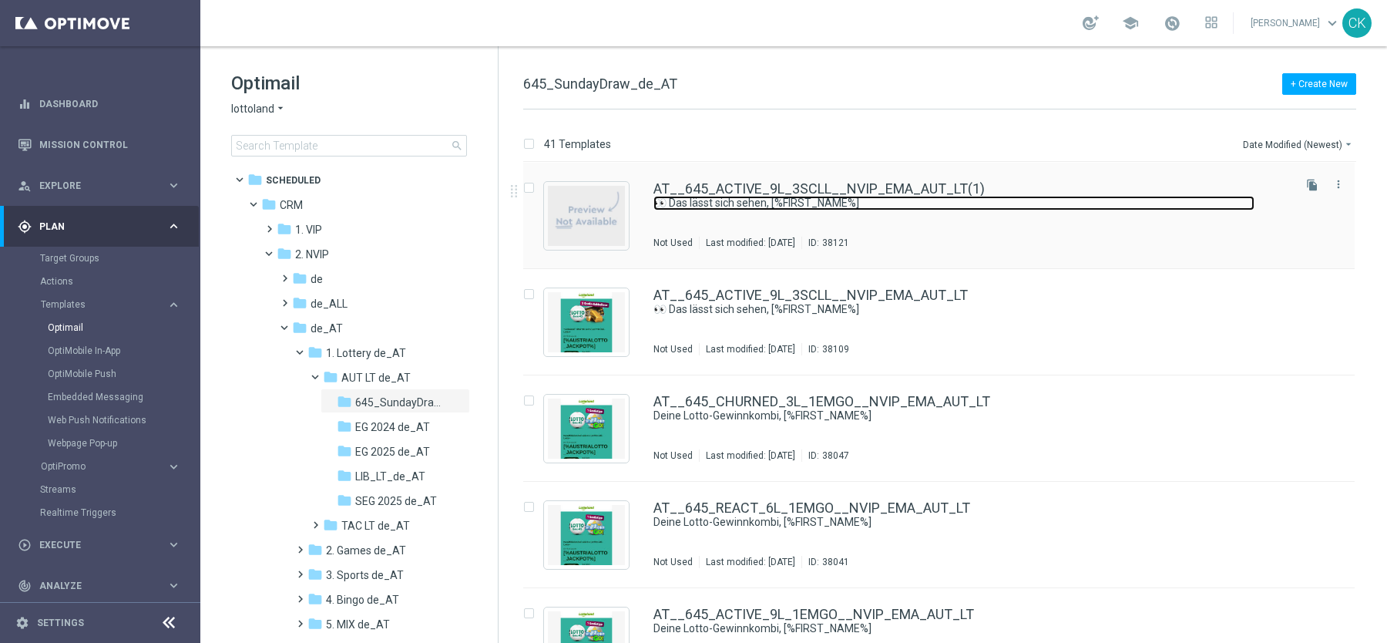
click at [764, 199] on link "👀 Das lässt sich sehen, [%FIRST_NAME%]" at bounding box center [954, 203] width 601 height 15
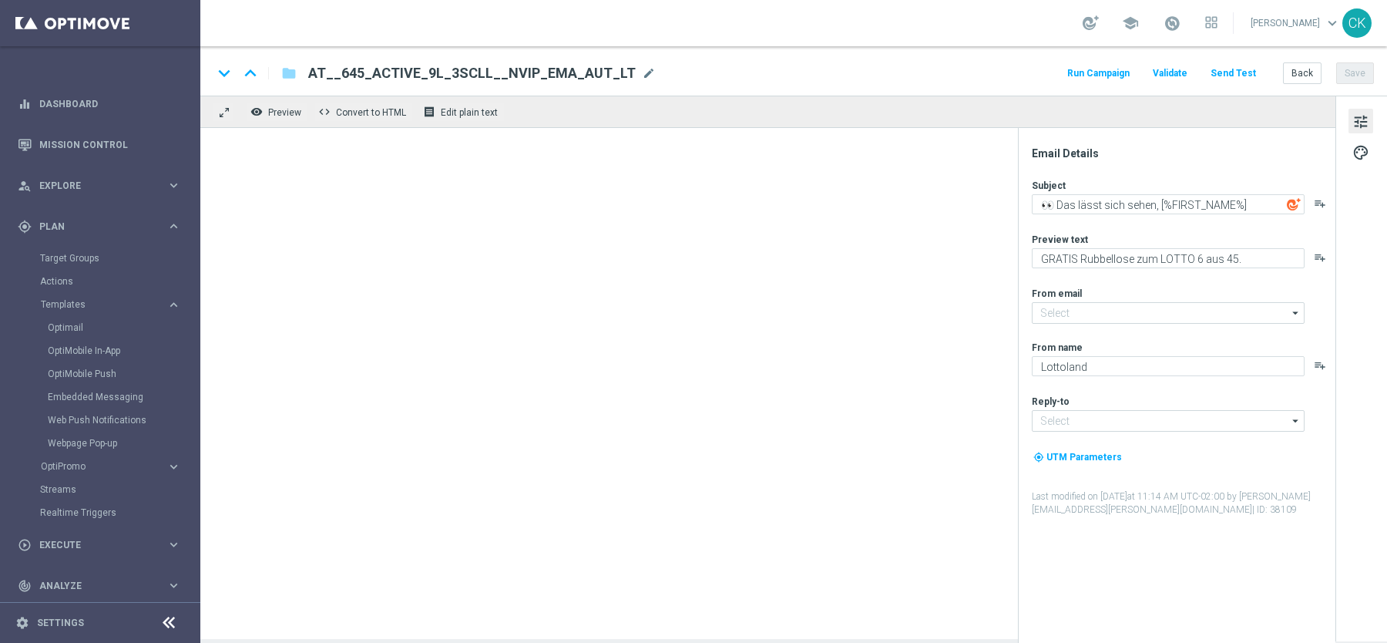
type input "[EMAIL_ADDRESS][DOMAIN_NAME]"
type input "AT__645_ACTIVE_9L_3SCLL__NVIP_EMA_AUT_LT(1)"
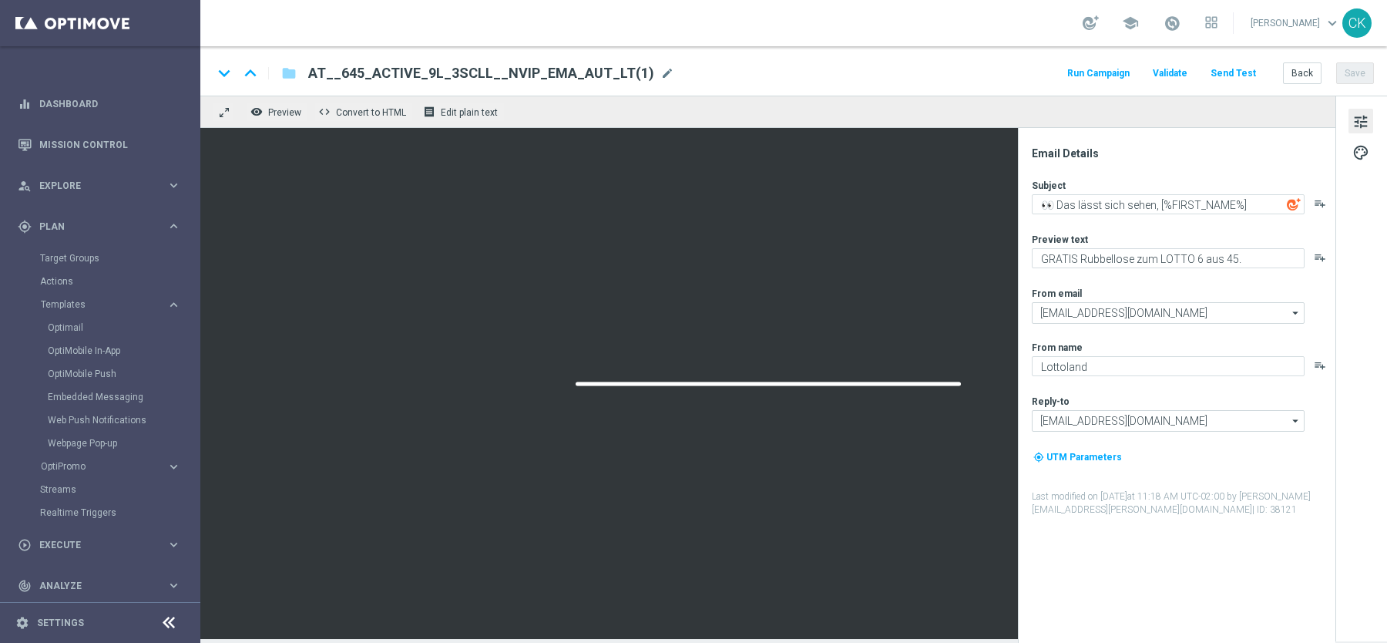
click at [520, 68] on span "AT__645_ACTIVE_9L_3SCLL__NVIP_EMA_AUT_LT(1)" at bounding box center [481, 73] width 346 height 18
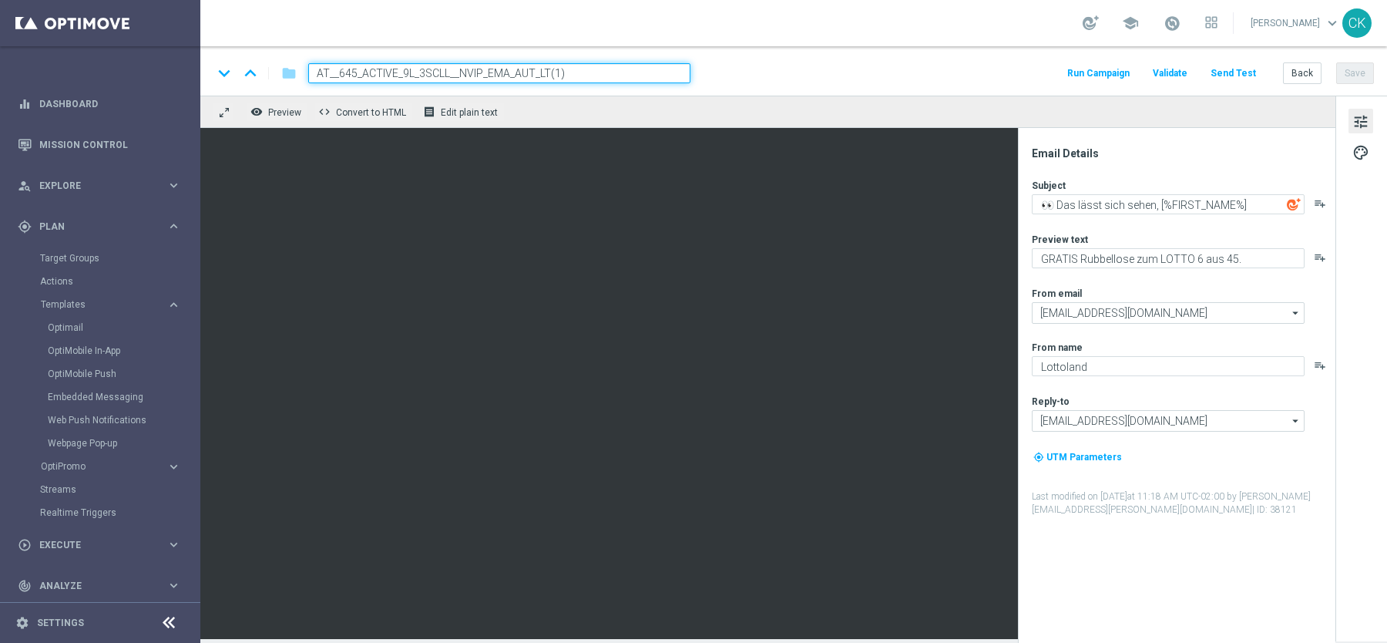
click at [520, 68] on input "AT__645_ACTIVE_9L_3SCLL__NVIP_EMA_AUT_LT(1)" at bounding box center [499, 73] width 382 height 20
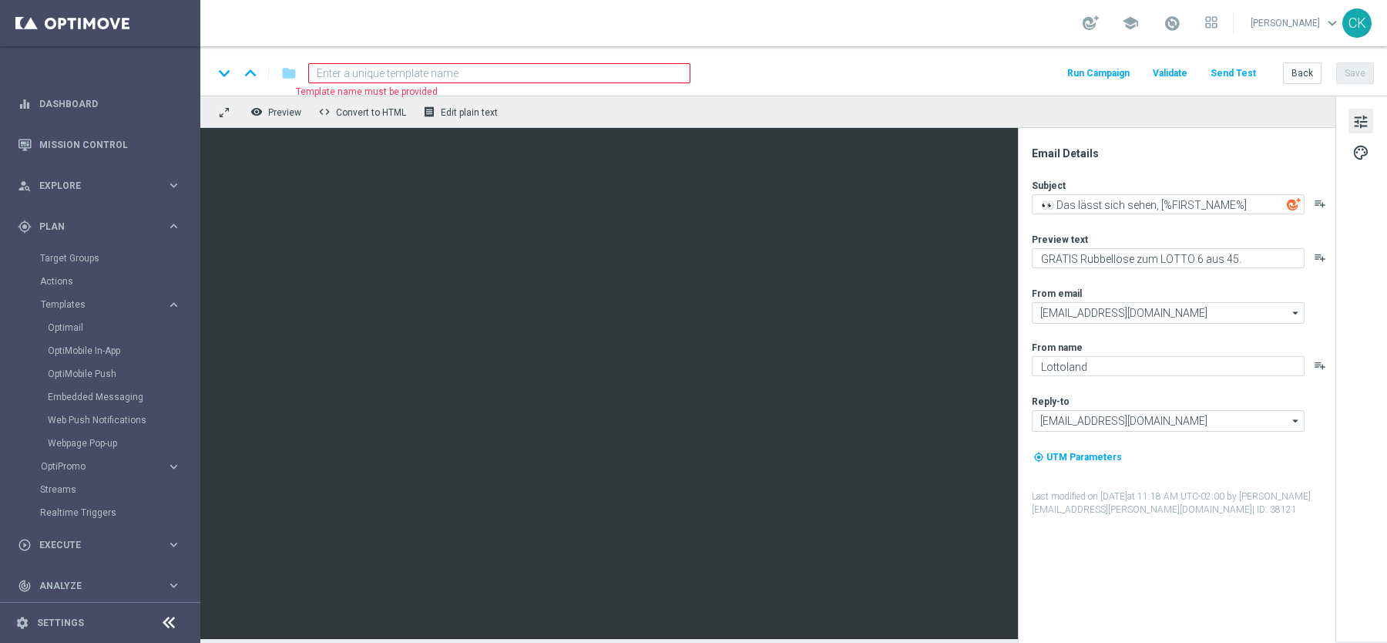
paste input "AT__645_REACT_6L_3SCLL__NVIP_EMA_AUT_LT"
type input "AT__645_REACT_6L_3SCLL__NVIP_EMA_AUT_LT"
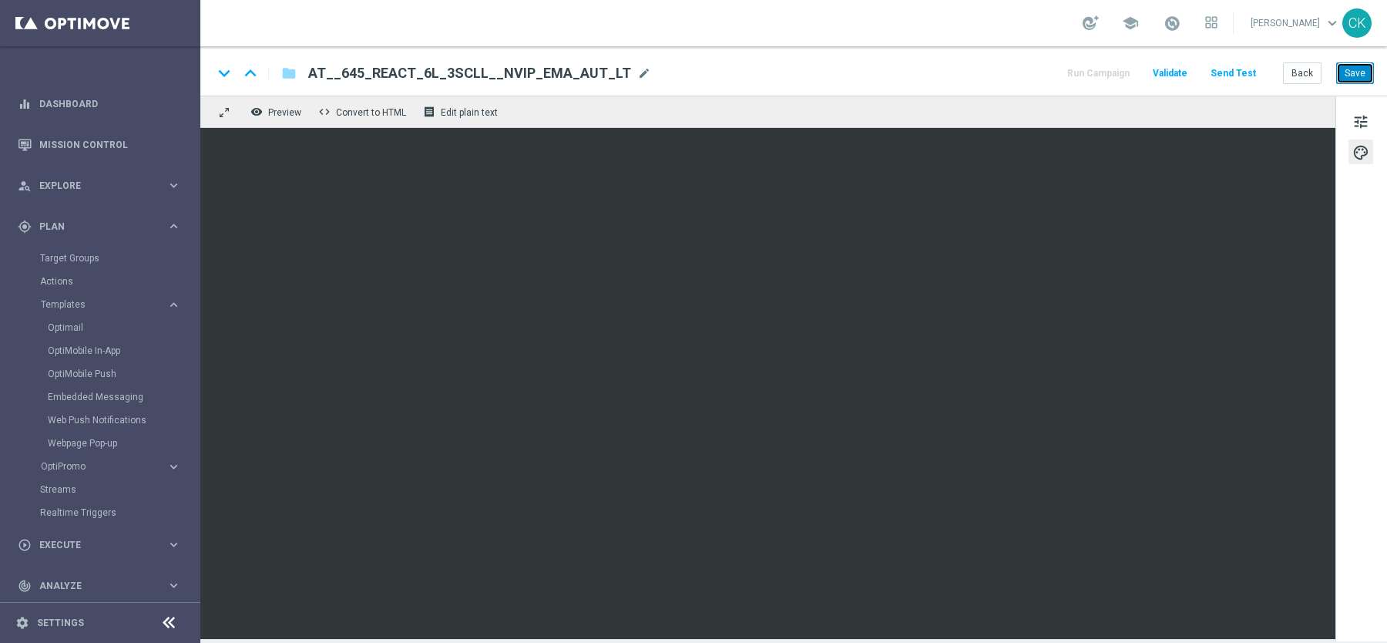
click at [1357, 76] on button "Save" at bounding box center [1356, 73] width 38 height 22
click at [1357, 73] on button "Save" at bounding box center [1356, 73] width 38 height 22
click at [1357, 72] on button "Save" at bounding box center [1356, 73] width 38 height 22
click at [1360, 71] on button "Save" at bounding box center [1356, 73] width 38 height 22
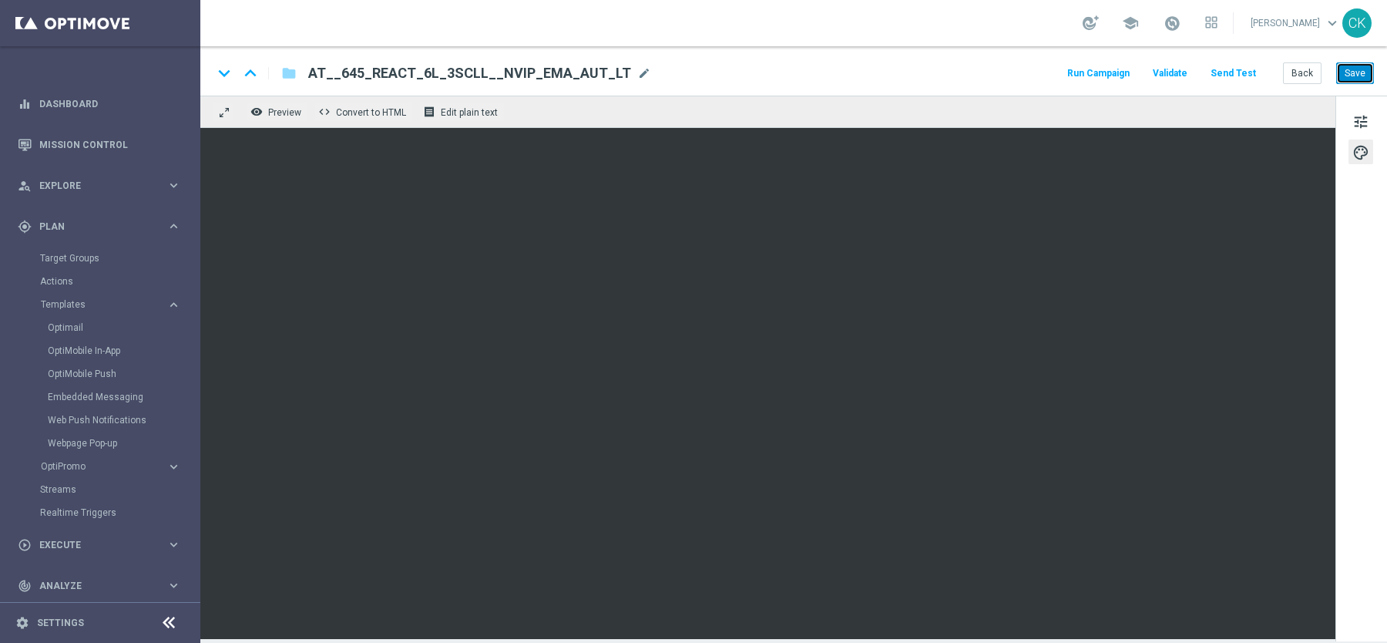
click at [1350, 69] on button "Save" at bounding box center [1356, 73] width 38 height 22
click at [1316, 72] on button "Back" at bounding box center [1302, 73] width 39 height 22
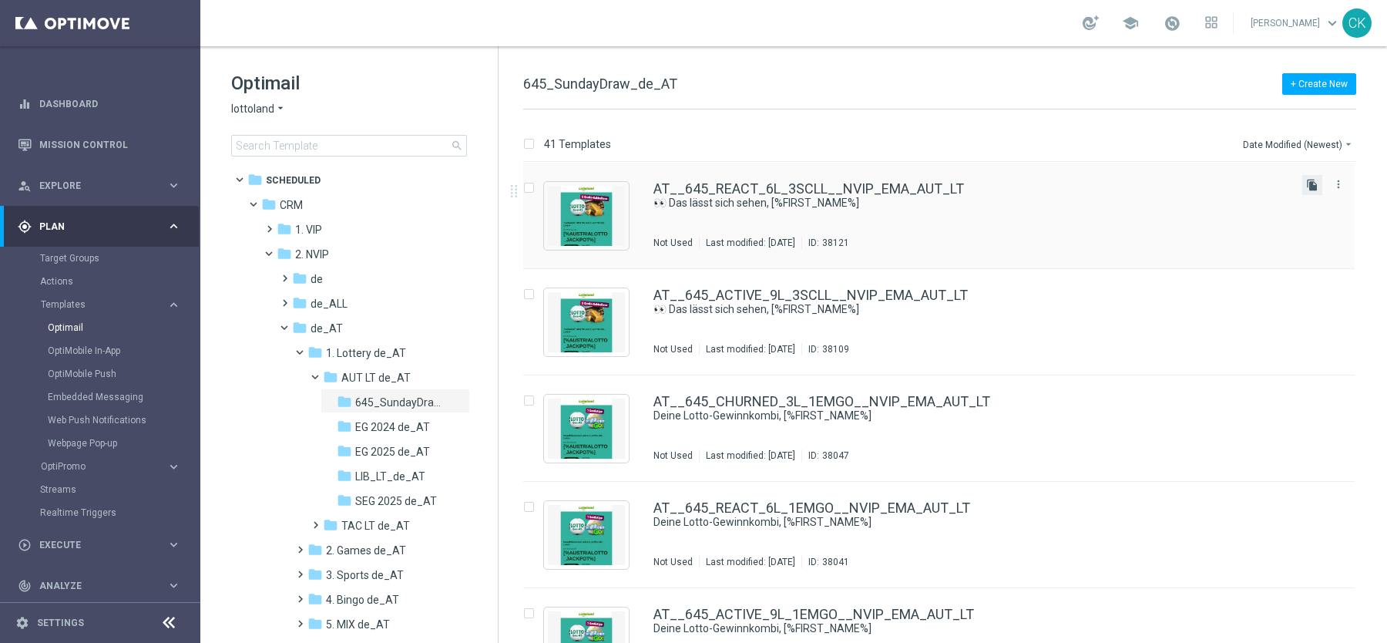
click at [1307, 187] on icon "file_copy" at bounding box center [1313, 185] width 12 height 12
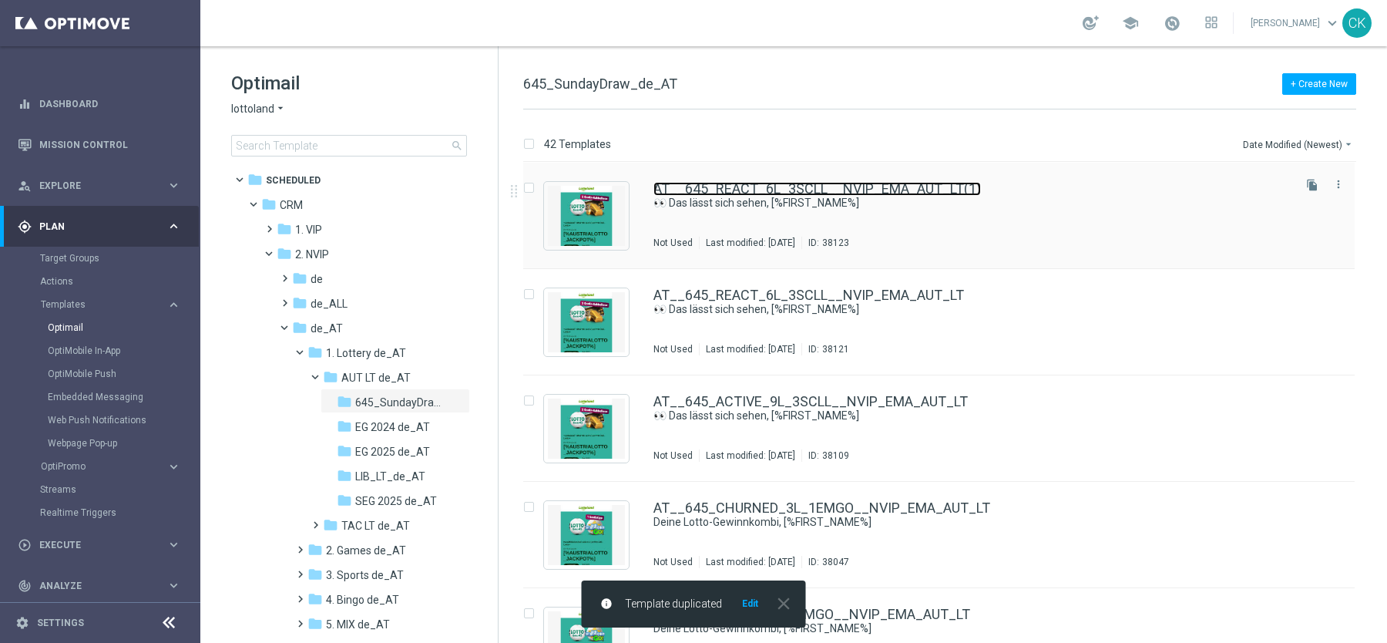
click at [706, 183] on link "AT__645_REACT_6L_3SCLL__NVIP_EMA_AUT_LT(1)" at bounding box center [818, 189] width 328 height 14
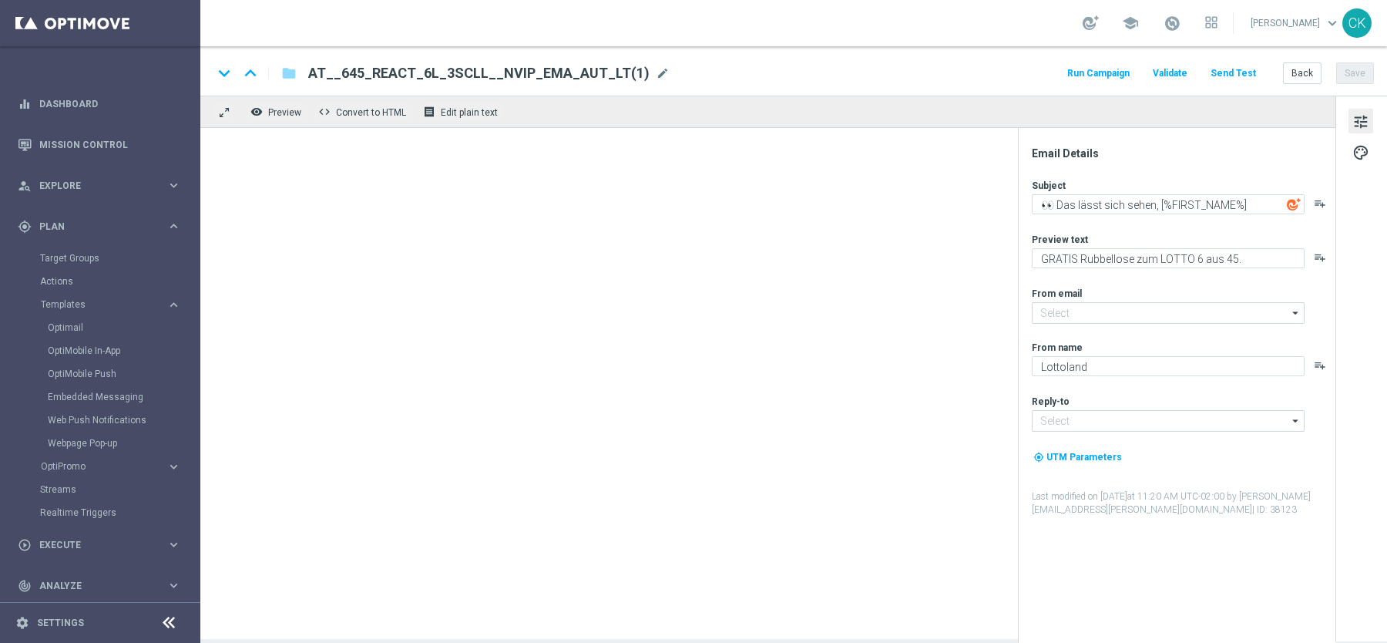
type input "[EMAIL_ADDRESS][DOMAIN_NAME]"
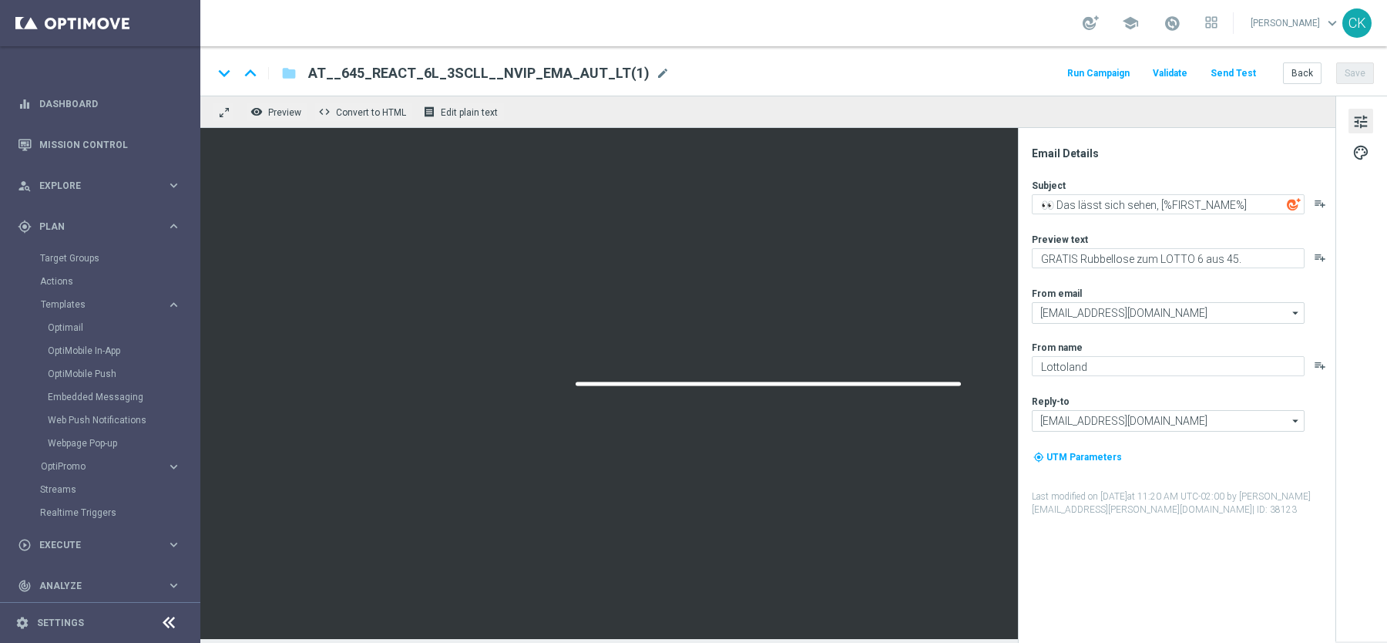
click at [567, 76] on span "AT__645_REACT_6L_3SCLL__NVIP_EMA_AUT_LT(1)" at bounding box center [478, 73] width 341 height 18
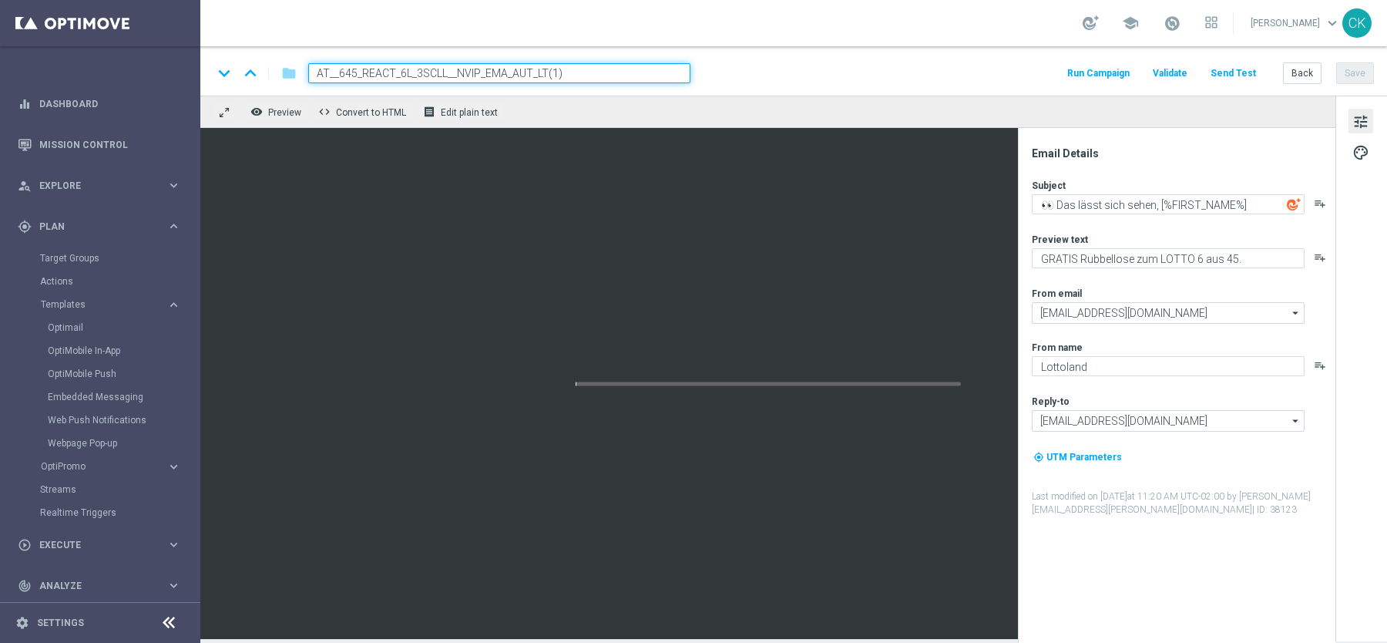
click at [567, 76] on input "AT__645_REACT_6L_3SCLL__NVIP_EMA_AUT_LT(1)" at bounding box center [499, 73] width 382 height 20
paste input "CHURNED_3L_3SCLL__NVIP_EMA_AUT_LT"
type input "AT__645_CHURNED_3L_3SCLL__NVIP_EMA_AUT_LT"
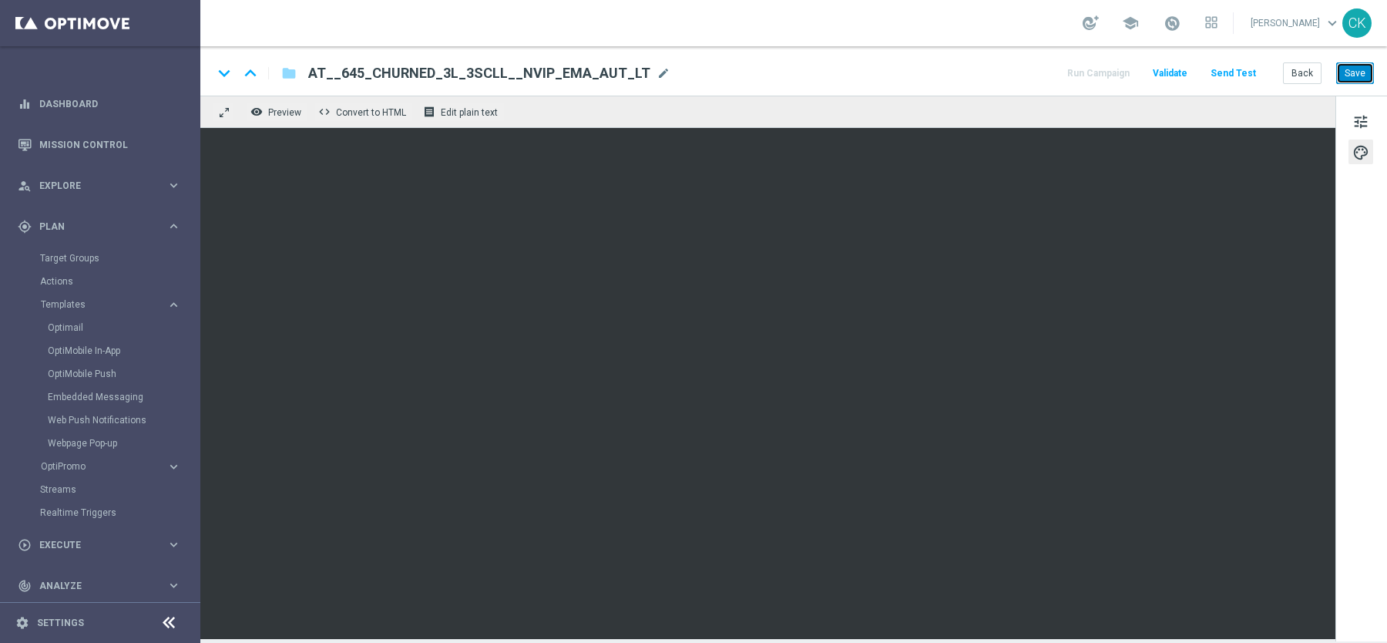
click at [1355, 76] on button "Save" at bounding box center [1356, 73] width 38 height 22
click at [1356, 119] on span "tune" at bounding box center [1361, 122] width 17 height 20
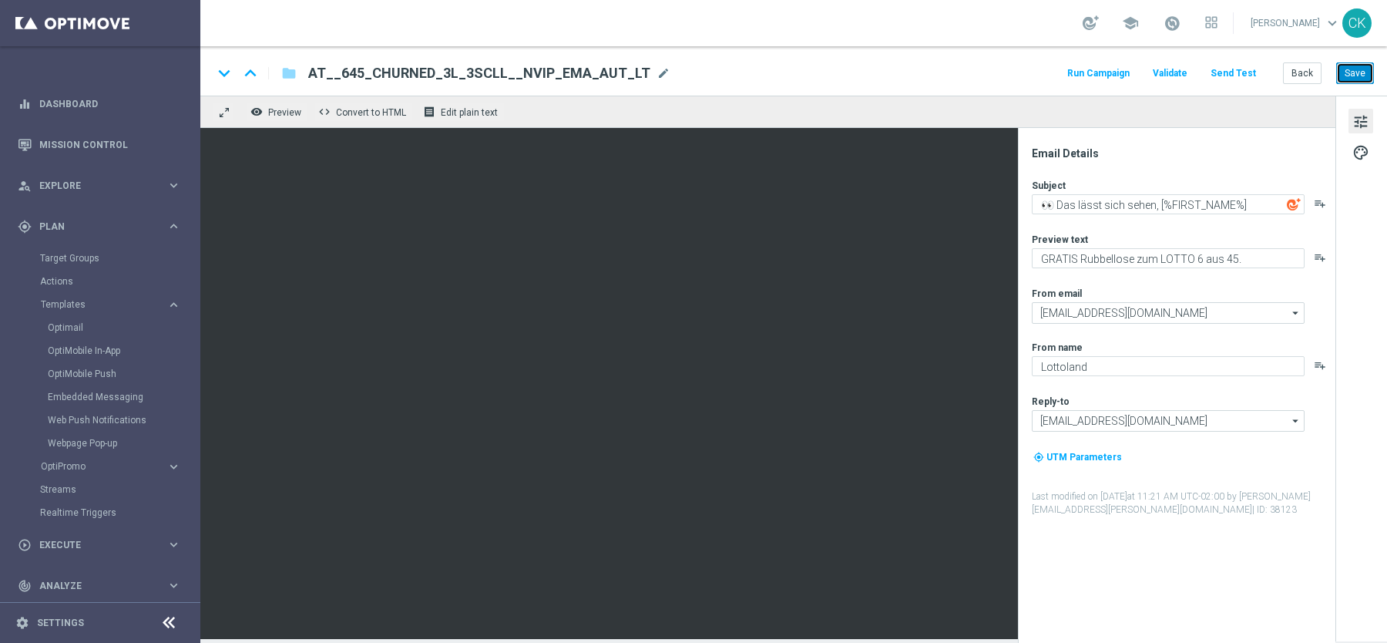
click at [1357, 71] on button "Save" at bounding box center [1356, 73] width 38 height 22
click at [1357, 70] on button "Save" at bounding box center [1356, 73] width 38 height 22
click at [1362, 70] on button "Save" at bounding box center [1356, 73] width 38 height 22
click at [1257, 74] on button "Send Test" at bounding box center [1234, 73] width 50 height 21
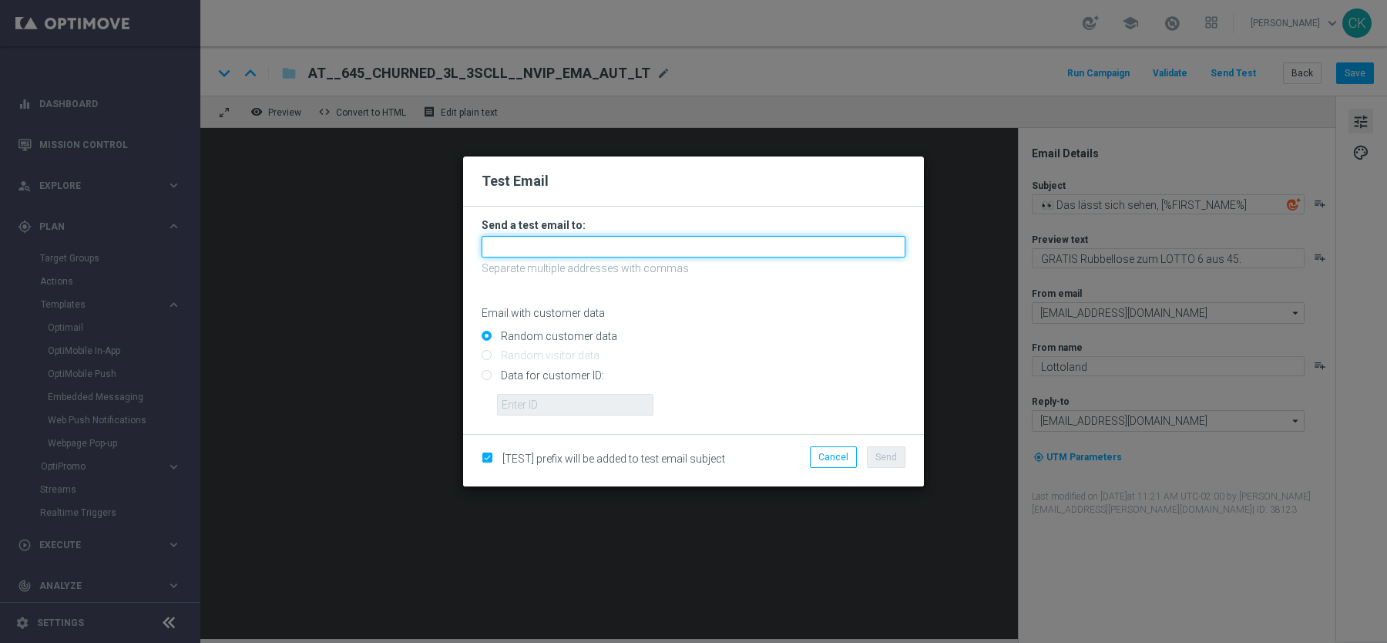
click at [752, 253] on input "text" at bounding box center [694, 247] width 424 height 22
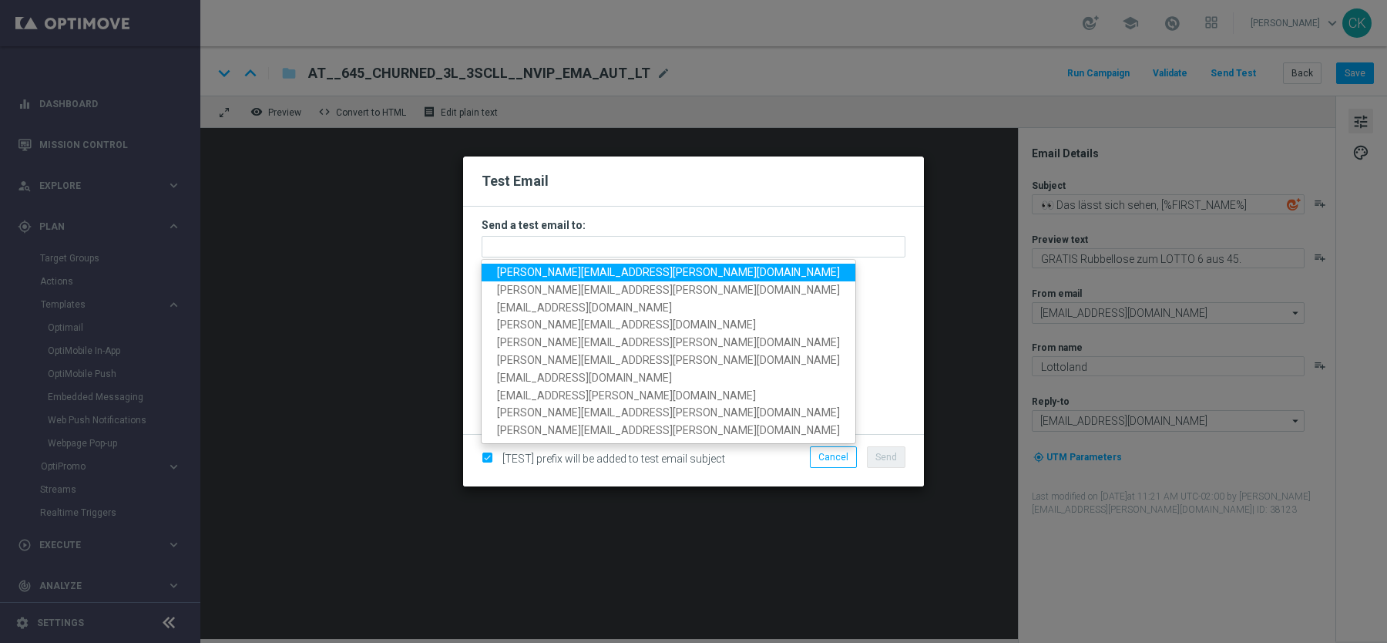
click at [626, 274] on span "[PERSON_NAME][EMAIL_ADDRESS][PERSON_NAME][DOMAIN_NAME]" at bounding box center [668, 272] width 343 height 12
type input "[PERSON_NAME][EMAIL_ADDRESS][PERSON_NAME][DOMAIN_NAME]"
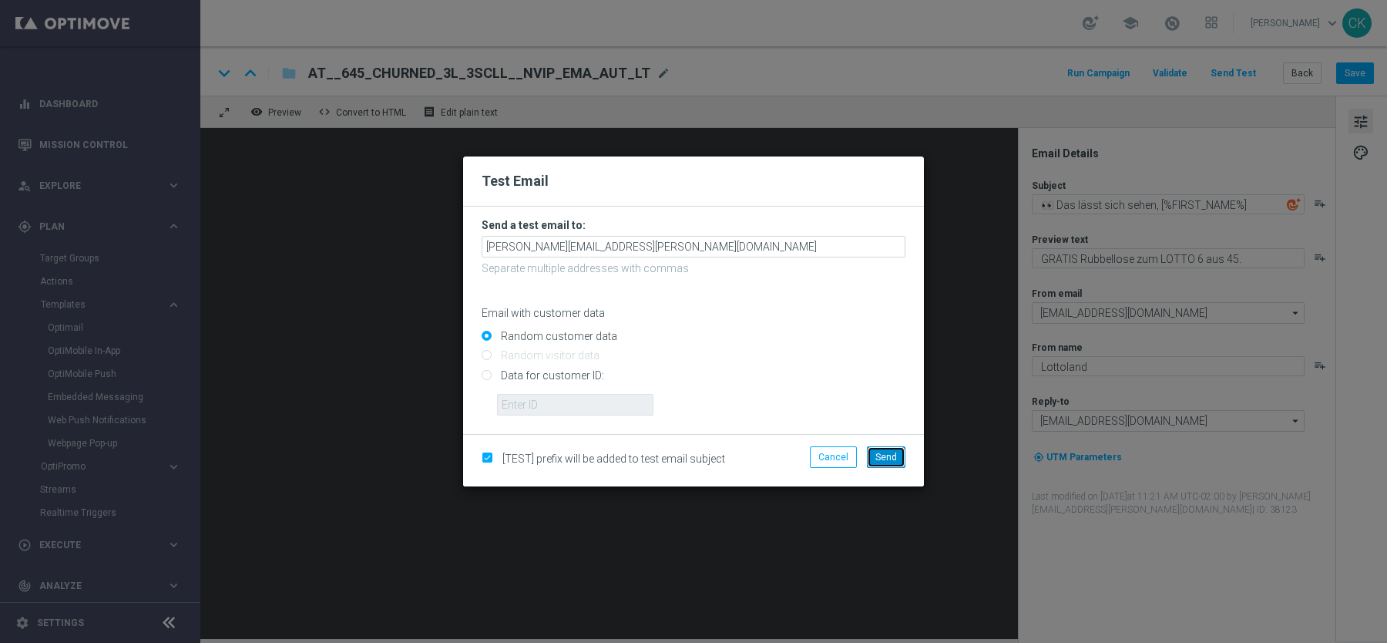
click at [894, 452] on span "Send" at bounding box center [887, 457] width 22 height 11
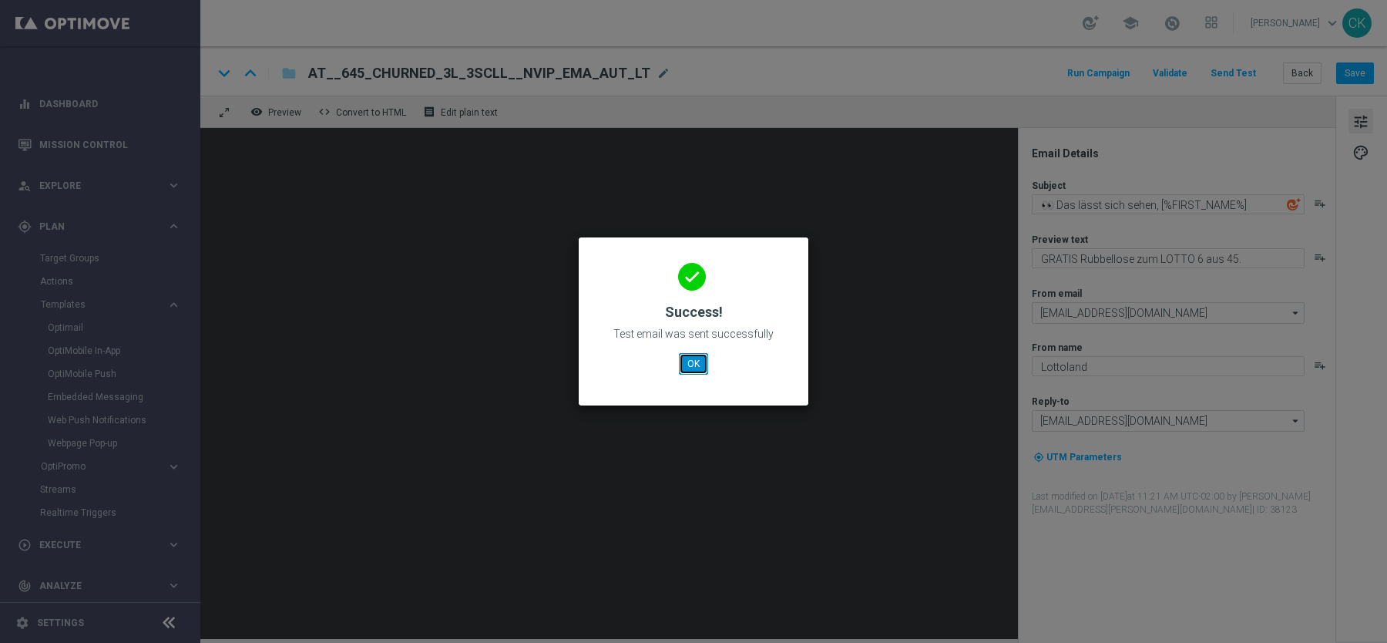
click at [689, 362] on button "OK" at bounding box center [693, 364] width 29 height 22
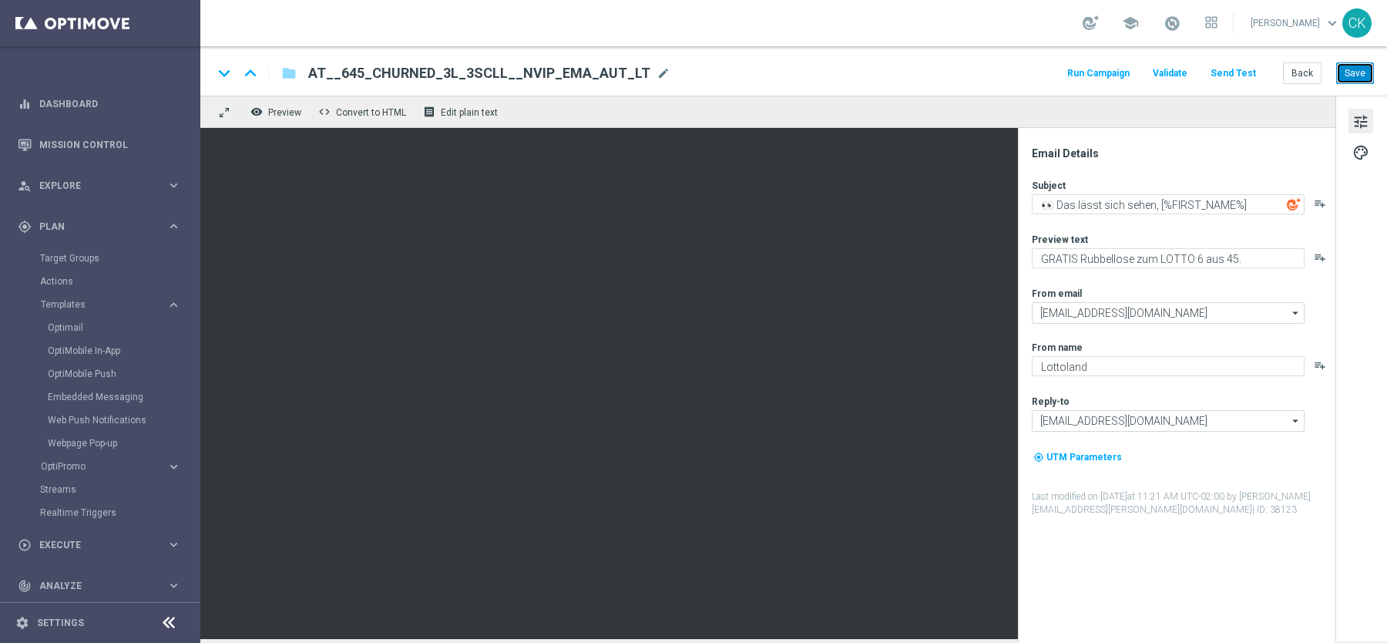
click at [1357, 73] on button "Save" at bounding box center [1356, 73] width 38 height 22
click at [1354, 76] on button "Save" at bounding box center [1356, 73] width 38 height 22
click at [1306, 75] on button "Back" at bounding box center [1302, 73] width 39 height 22
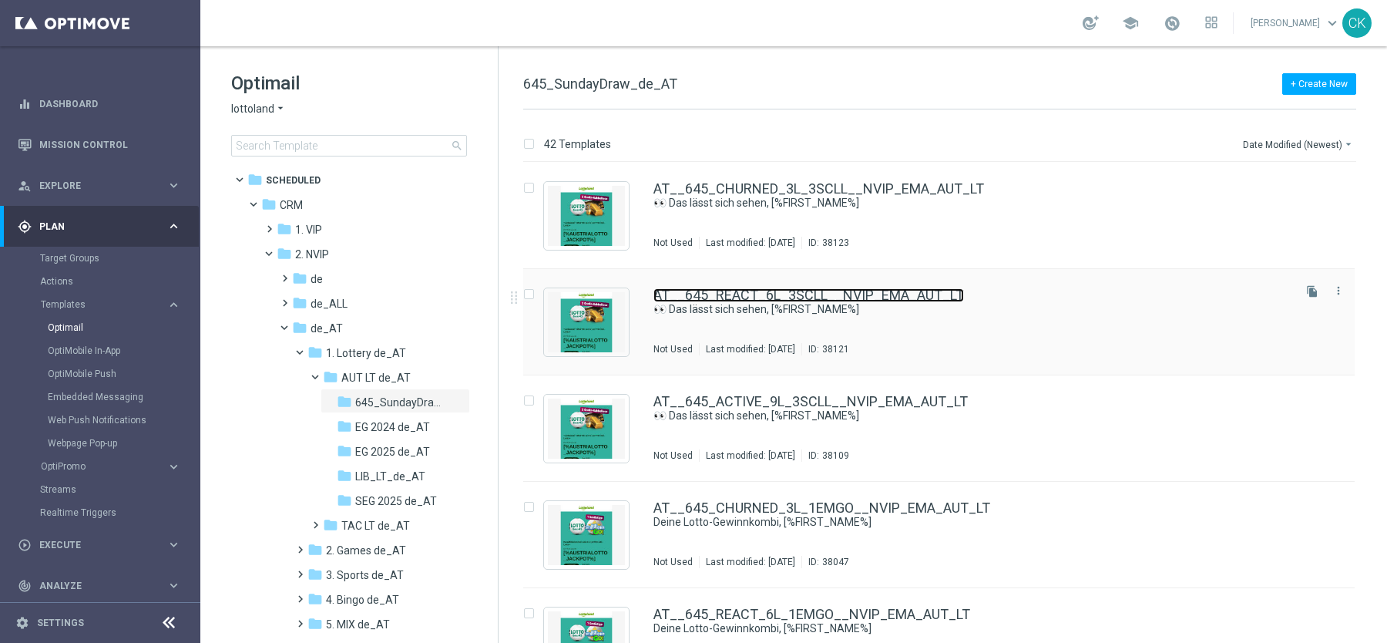
click at [742, 291] on link "AT__645_REACT_6L_3SCLL__NVIP_EMA_AUT_LT" at bounding box center [809, 295] width 311 height 14
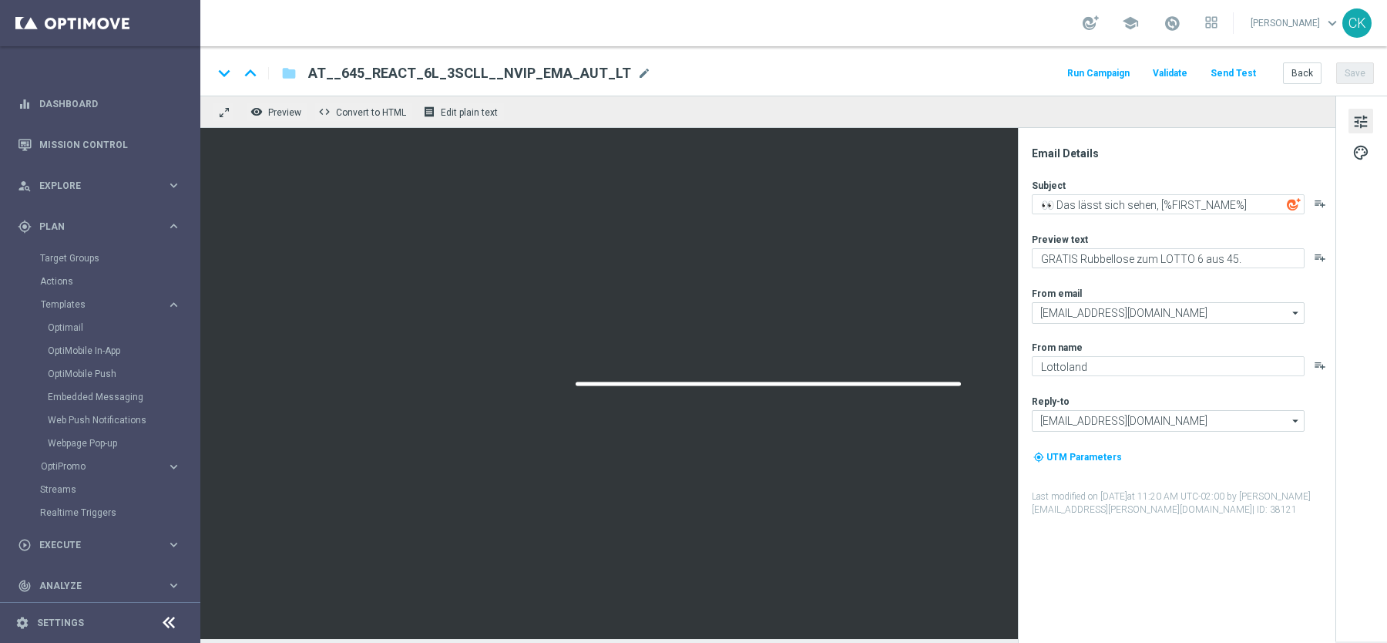
click at [1236, 73] on button "Send Test" at bounding box center [1234, 73] width 50 height 21
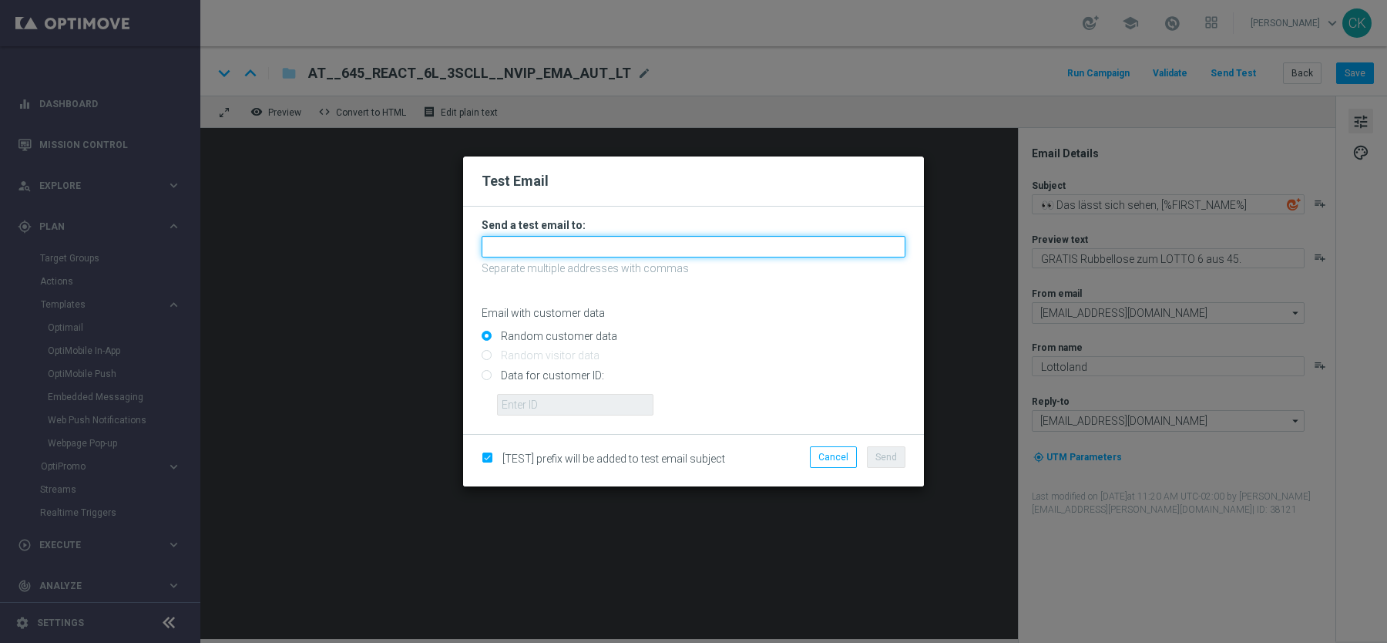
click at [678, 251] on input "text" at bounding box center [694, 247] width 424 height 22
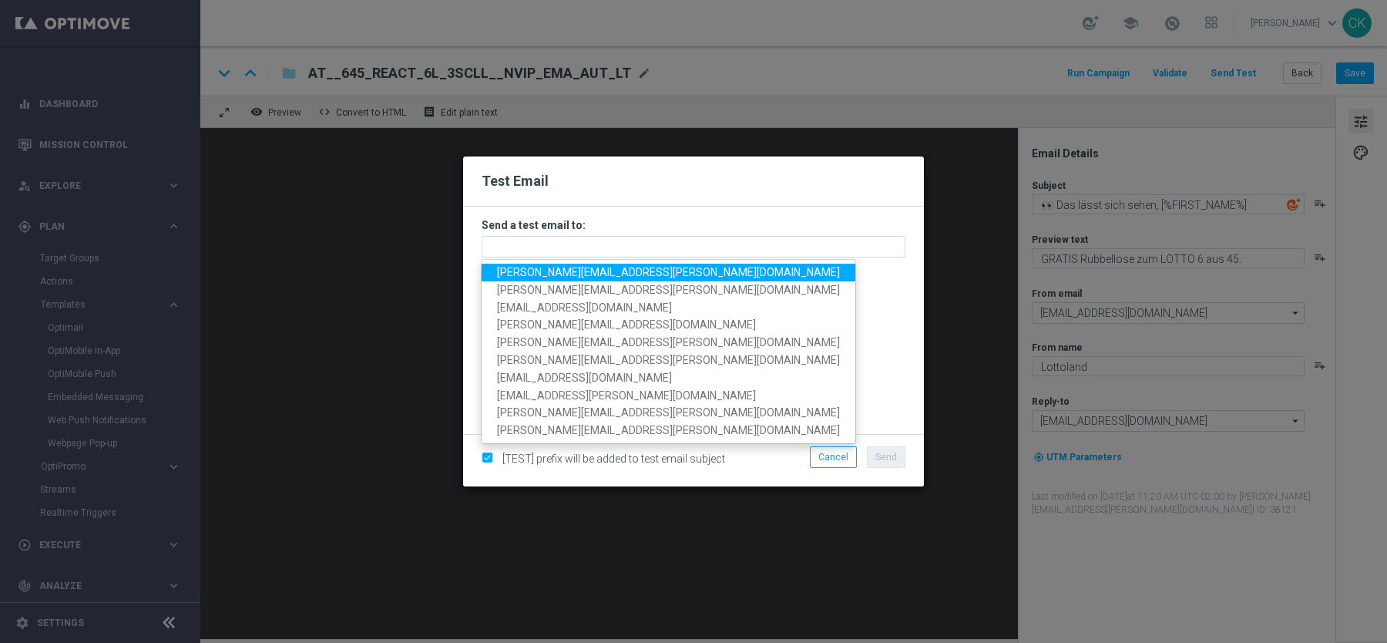
click at [607, 272] on span "[PERSON_NAME][EMAIL_ADDRESS][PERSON_NAME][DOMAIN_NAME]" at bounding box center [668, 272] width 343 height 12
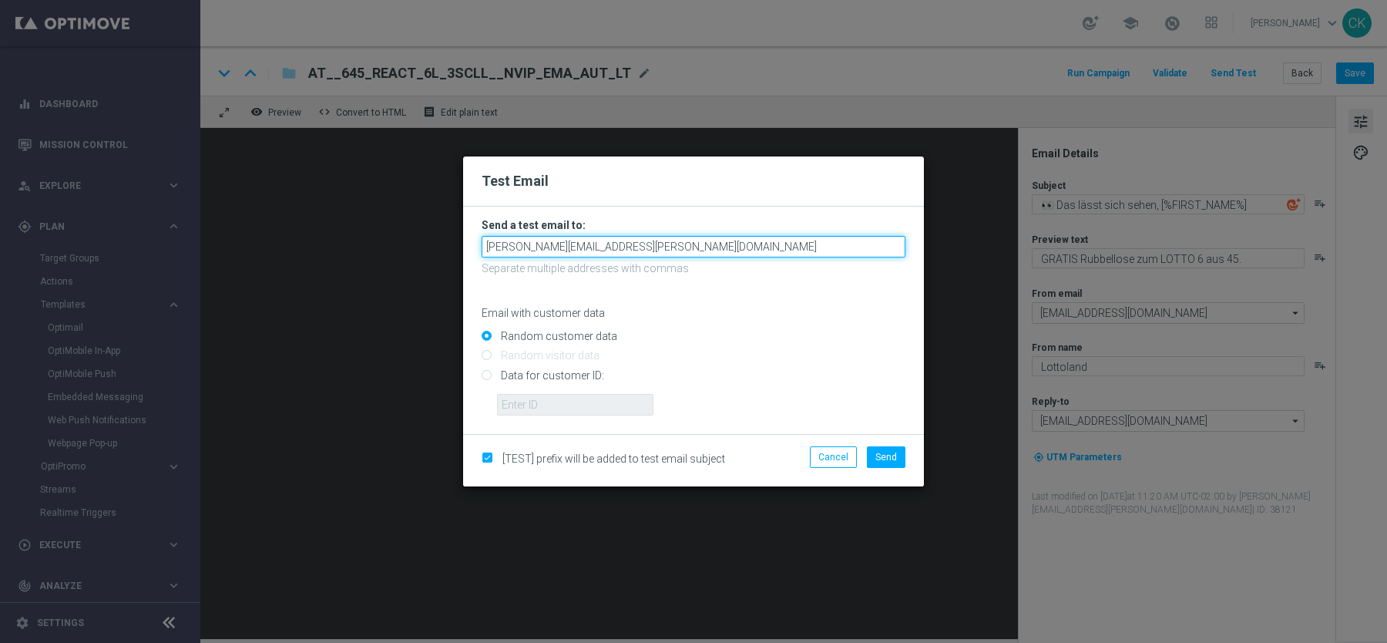
click at [724, 253] on input "[PERSON_NAME][EMAIL_ADDRESS][PERSON_NAME][DOMAIN_NAME]" at bounding box center [694, 247] width 424 height 22
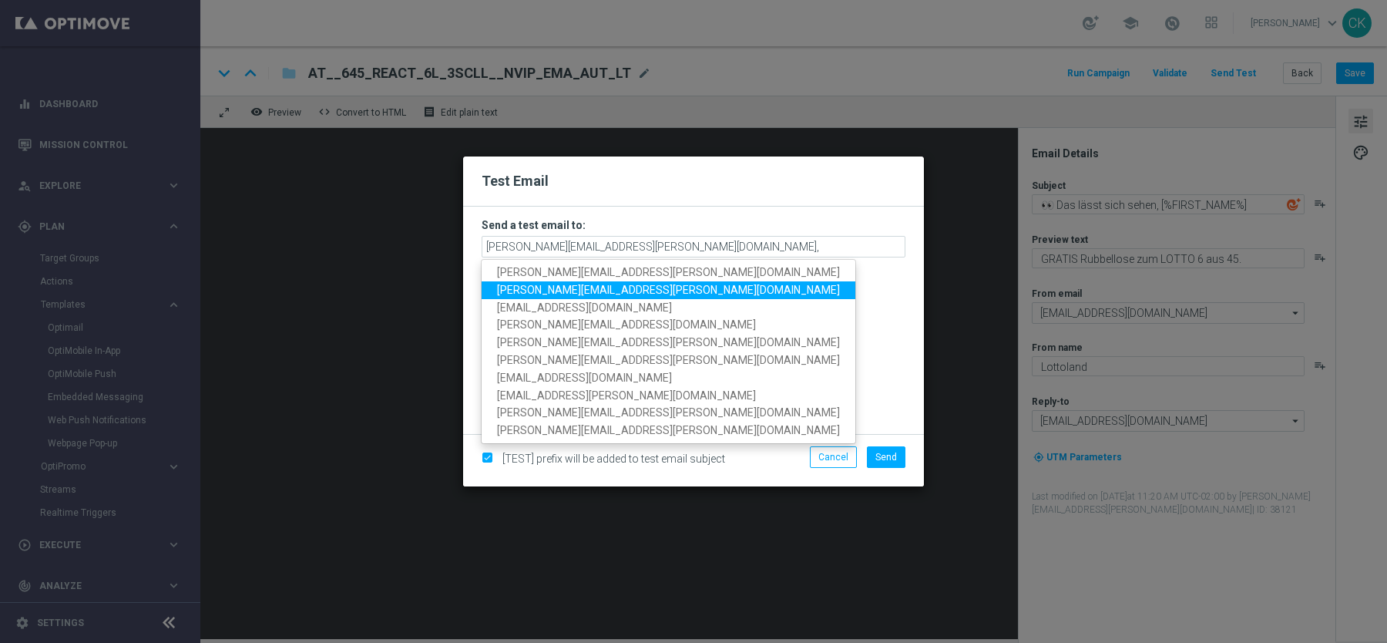
click at [641, 292] on span "[PERSON_NAME][EMAIL_ADDRESS][PERSON_NAME][DOMAIN_NAME]" at bounding box center [668, 290] width 343 height 12
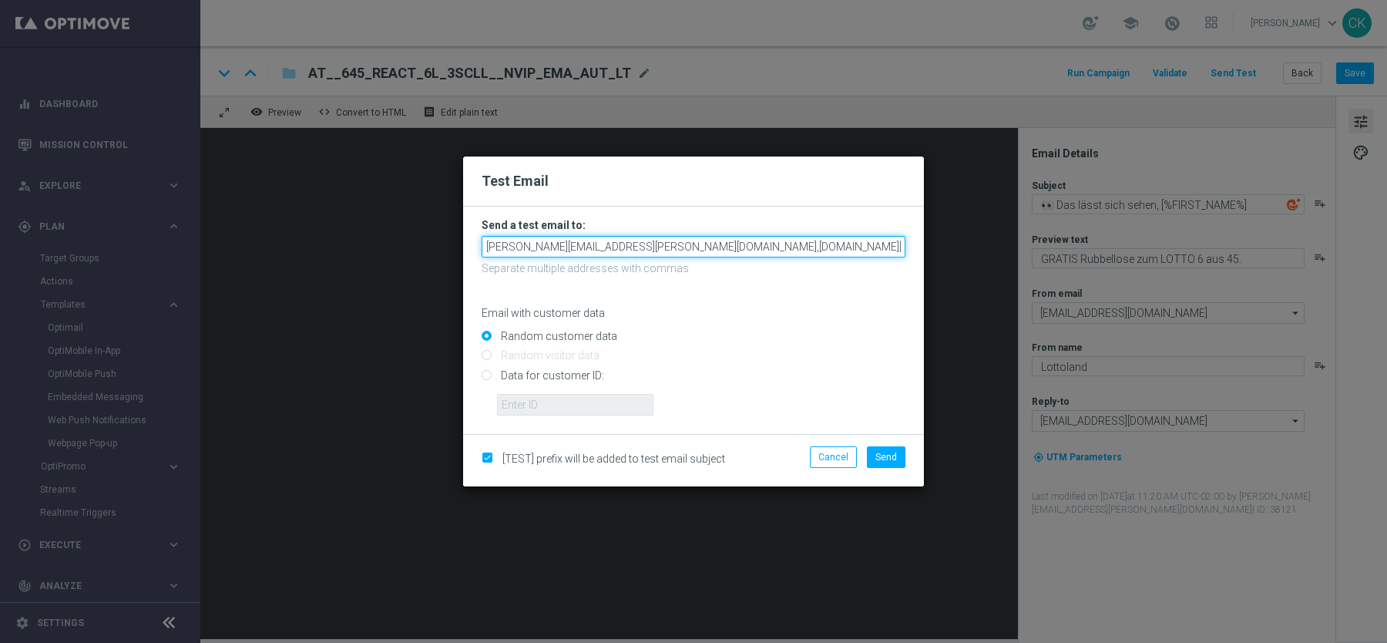
click at [820, 250] on input "[PERSON_NAME][EMAIL_ADDRESS][PERSON_NAME][DOMAIN_NAME],[DOMAIN_NAME][EMAIL_ADDR…" at bounding box center [694, 247] width 424 height 22
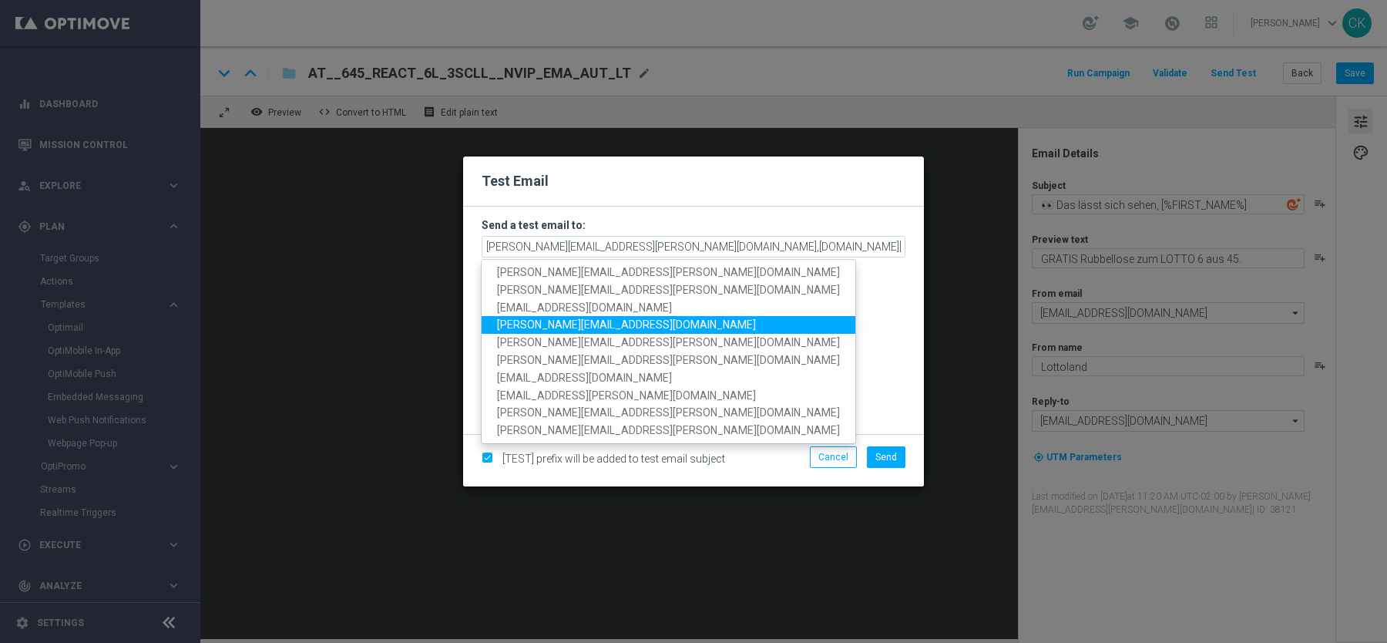
click at [626, 321] on span "[PERSON_NAME][EMAIL_ADDRESS][DOMAIN_NAME]" at bounding box center [626, 324] width 259 height 12
type input "[PERSON_NAME][EMAIL_ADDRESS][PERSON_NAME][DOMAIN_NAME],[DOMAIN_NAME][EMAIL_ADDR…"
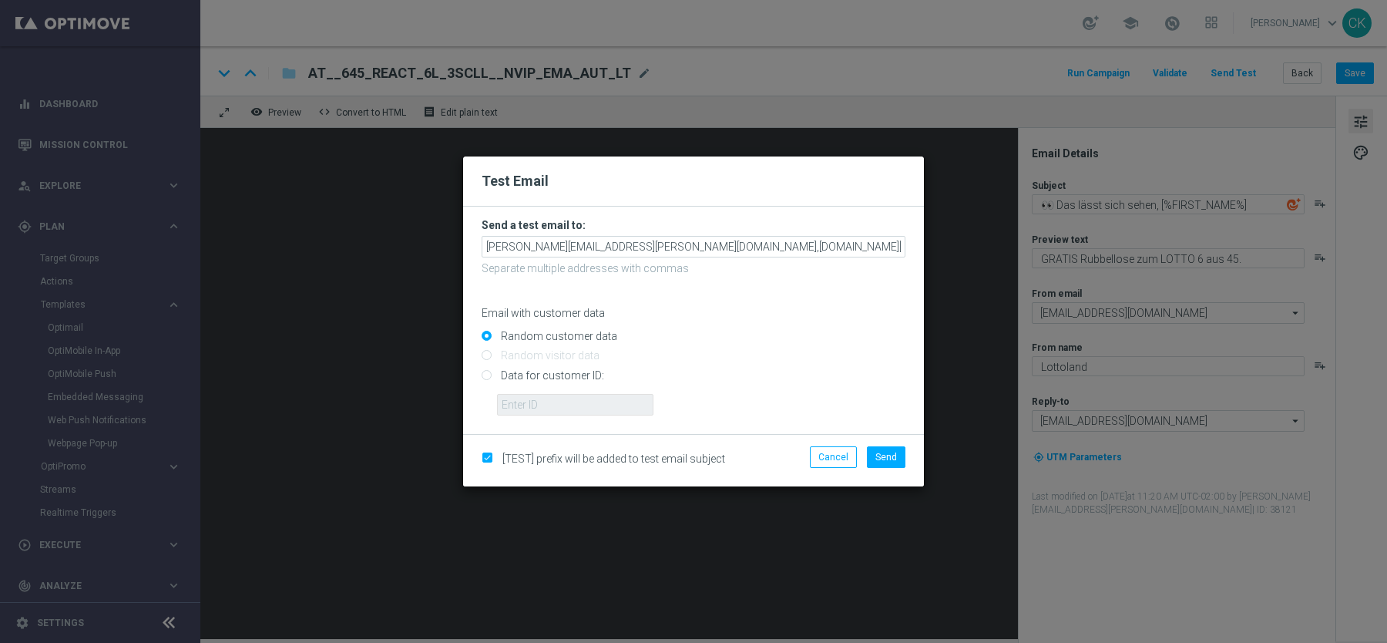
click at [560, 378] on input "Data for customer ID:" at bounding box center [694, 382] width 424 height 22
radio input "true"
click at [558, 402] on input "text" at bounding box center [575, 405] width 156 height 22
type input "14586067"
click at [893, 457] on span "Send" at bounding box center [887, 457] width 22 height 11
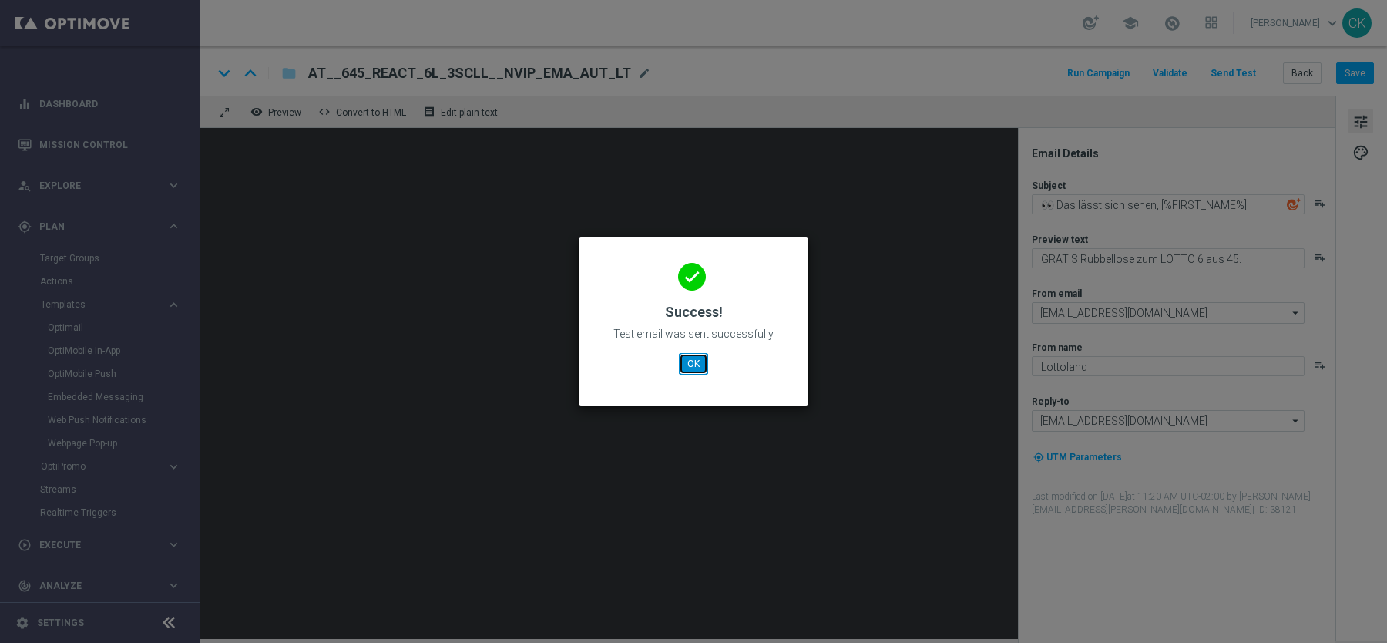
click at [683, 360] on button "OK" at bounding box center [693, 364] width 29 height 22
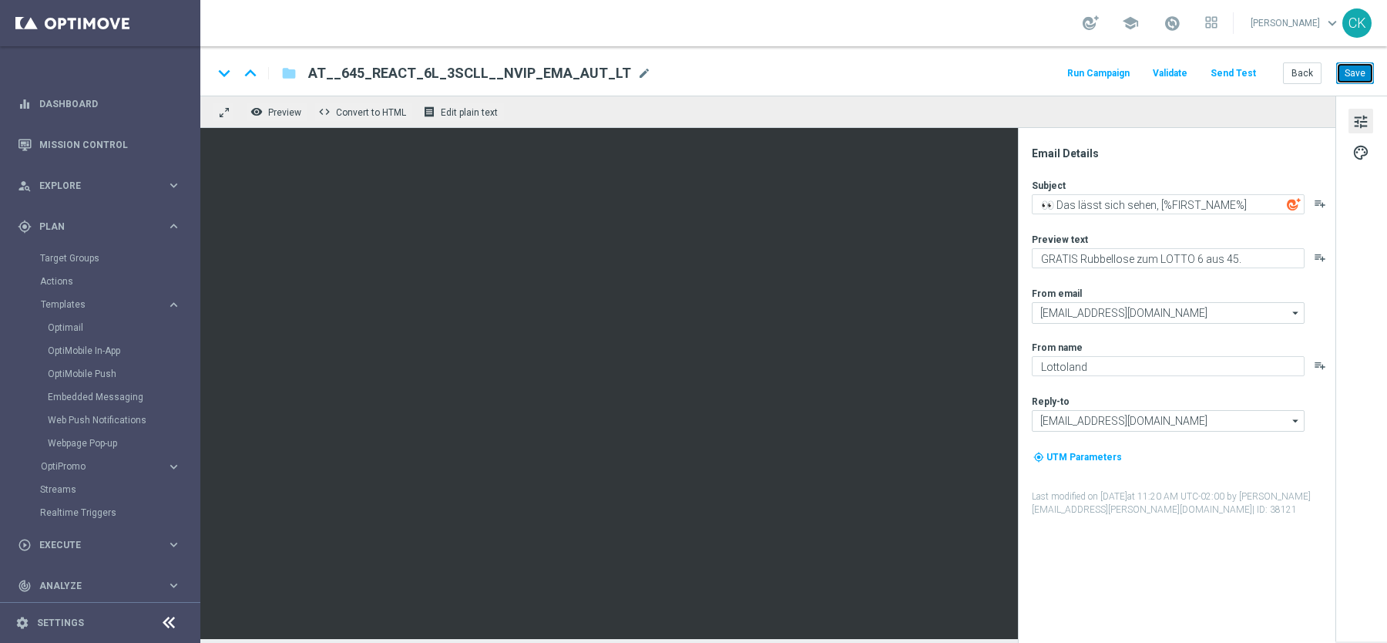
click at [1358, 70] on button "Save" at bounding box center [1356, 73] width 38 height 22
click at [1304, 66] on button "Back" at bounding box center [1302, 73] width 39 height 22
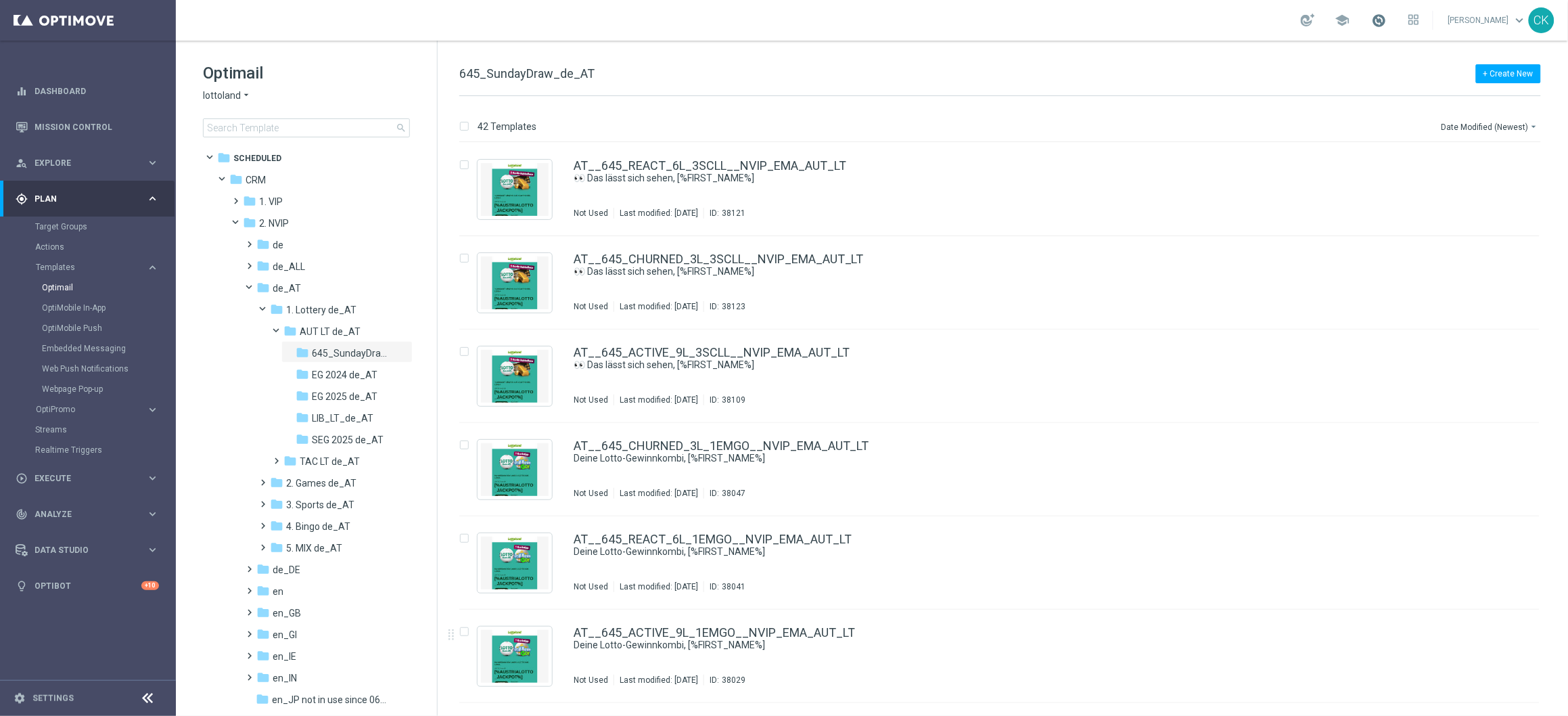
click at [1371, 23] on span at bounding box center [1378, 20] width 15 height 15
click at [1170, 71] on div "+ Create New 645_SundayDraw_de_AT" at bounding box center [999, 81] width 1082 height 31
